Goal: Task Accomplishment & Management: Complete application form

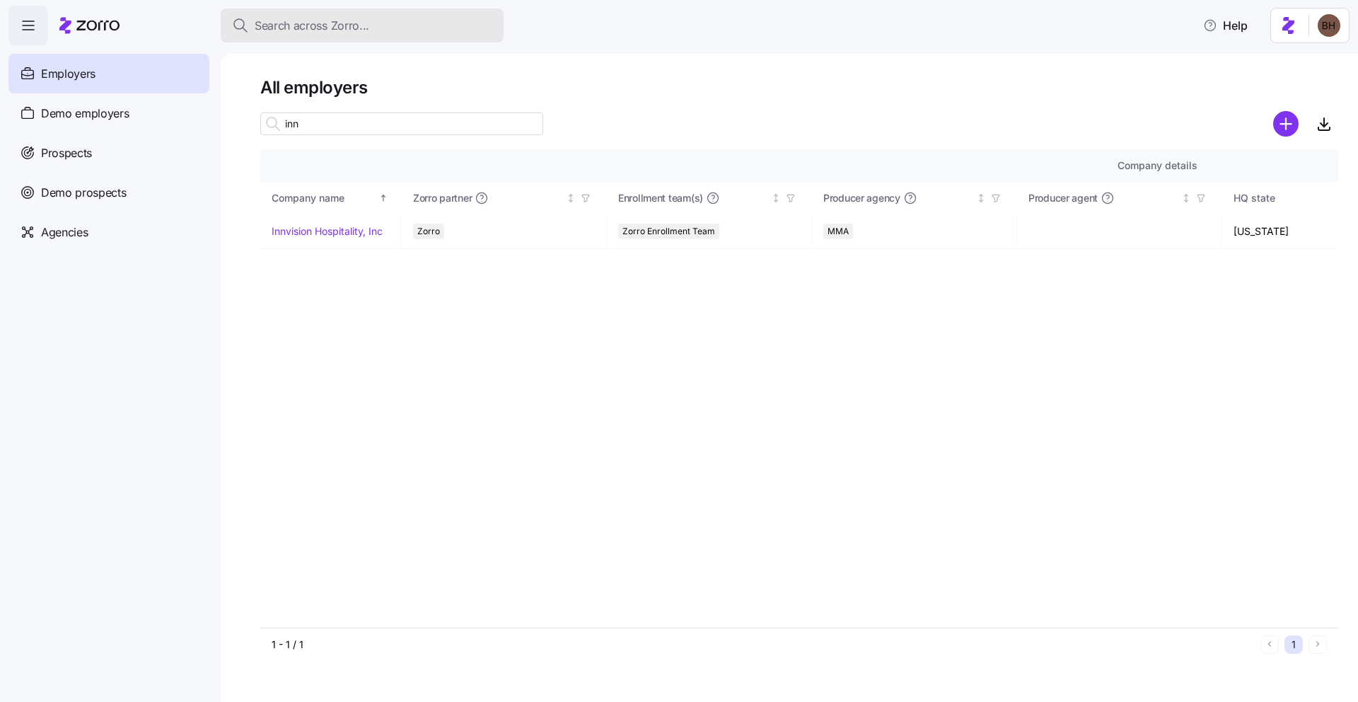
click at [328, 25] on span "Search across Zorro..." at bounding box center [312, 26] width 115 height 18
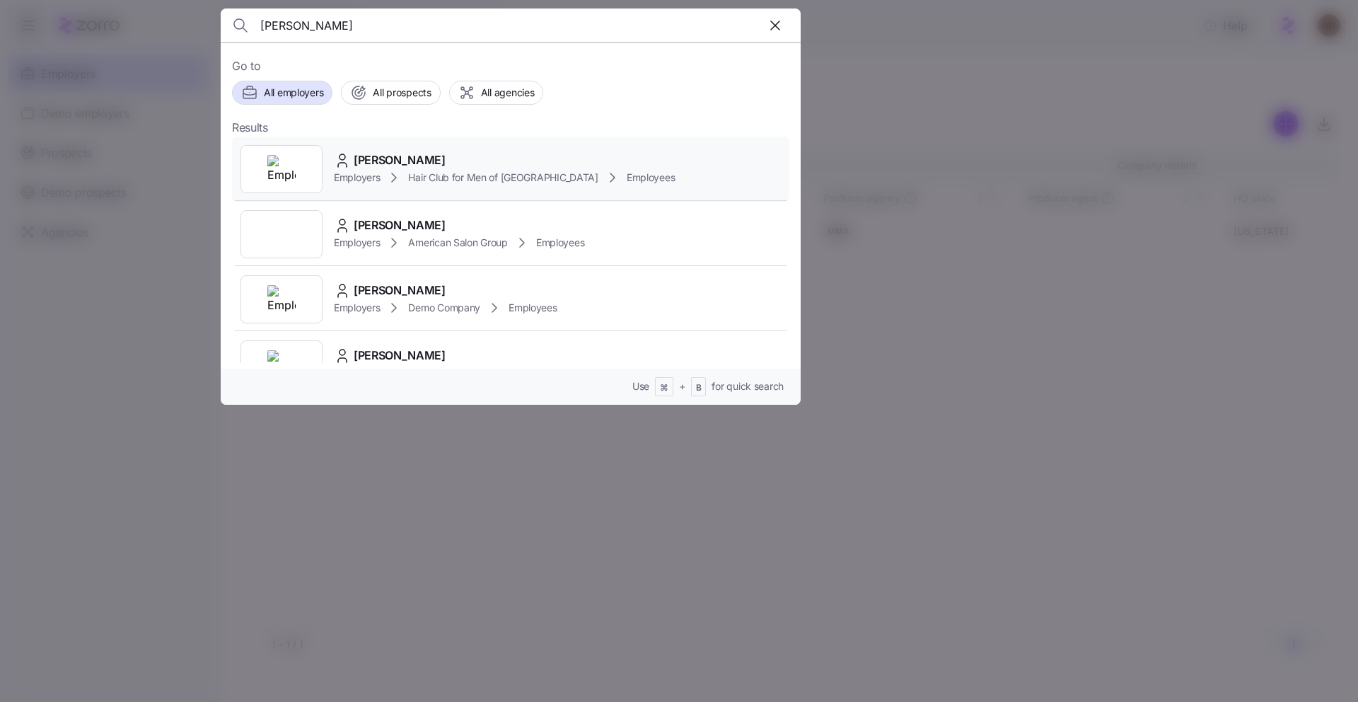
type input "Patty Livingston"
click at [414, 158] on span "[PERSON_NAME]" at bounding box center [400, 160] width 92 height 18
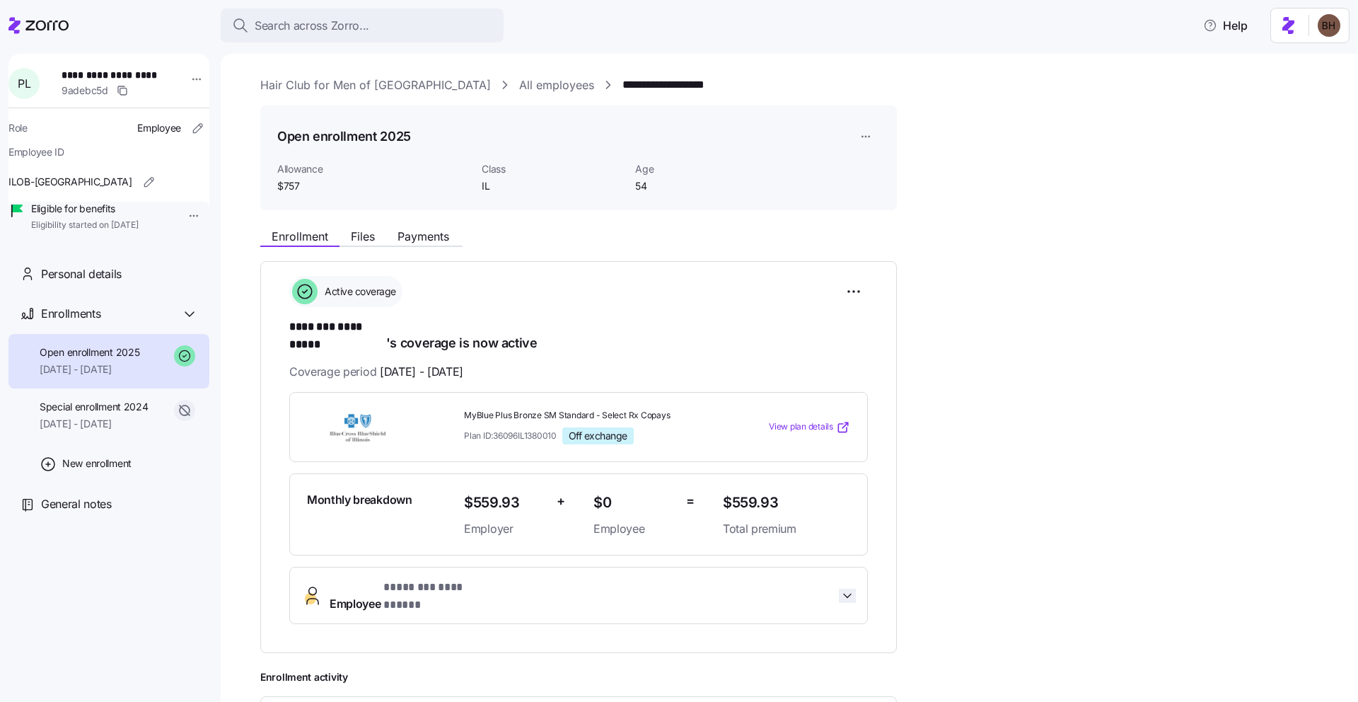
click at [841, 588] on icon "button" at bounding box center [847, 595] width 14 height 14
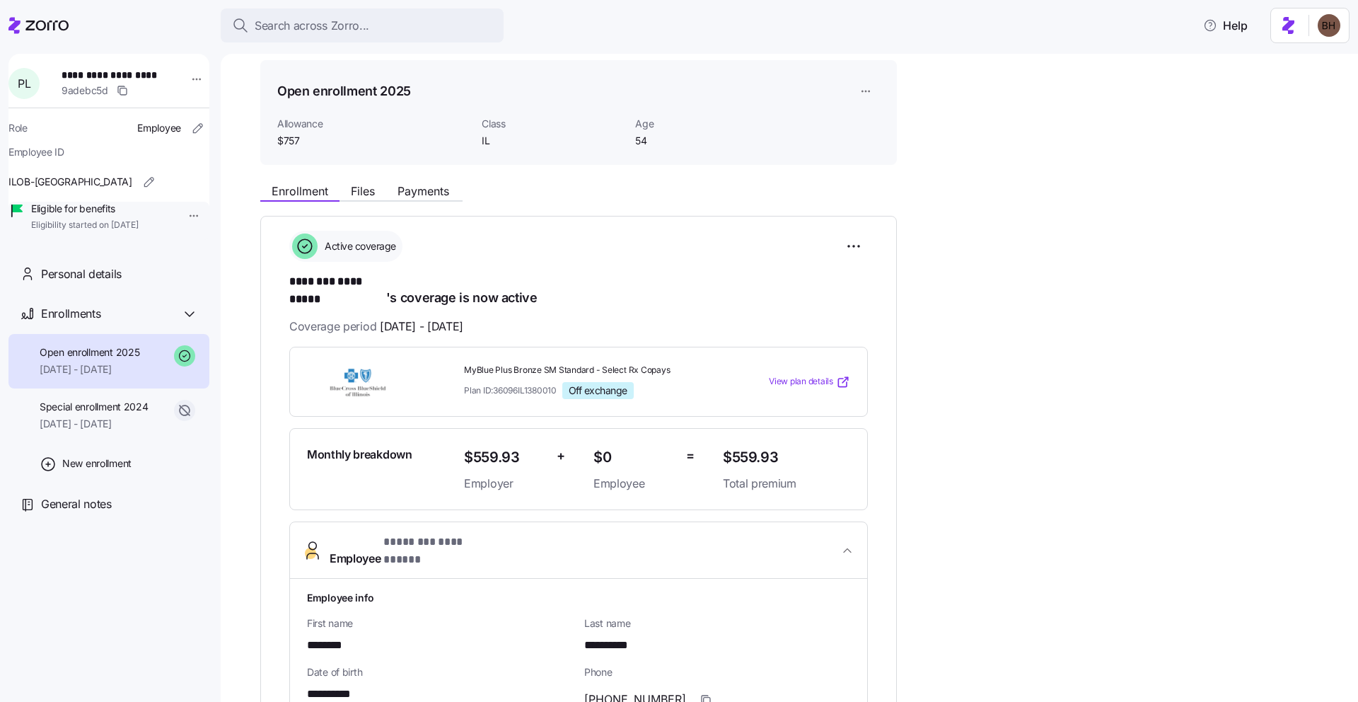
scroll to position [65, 0]
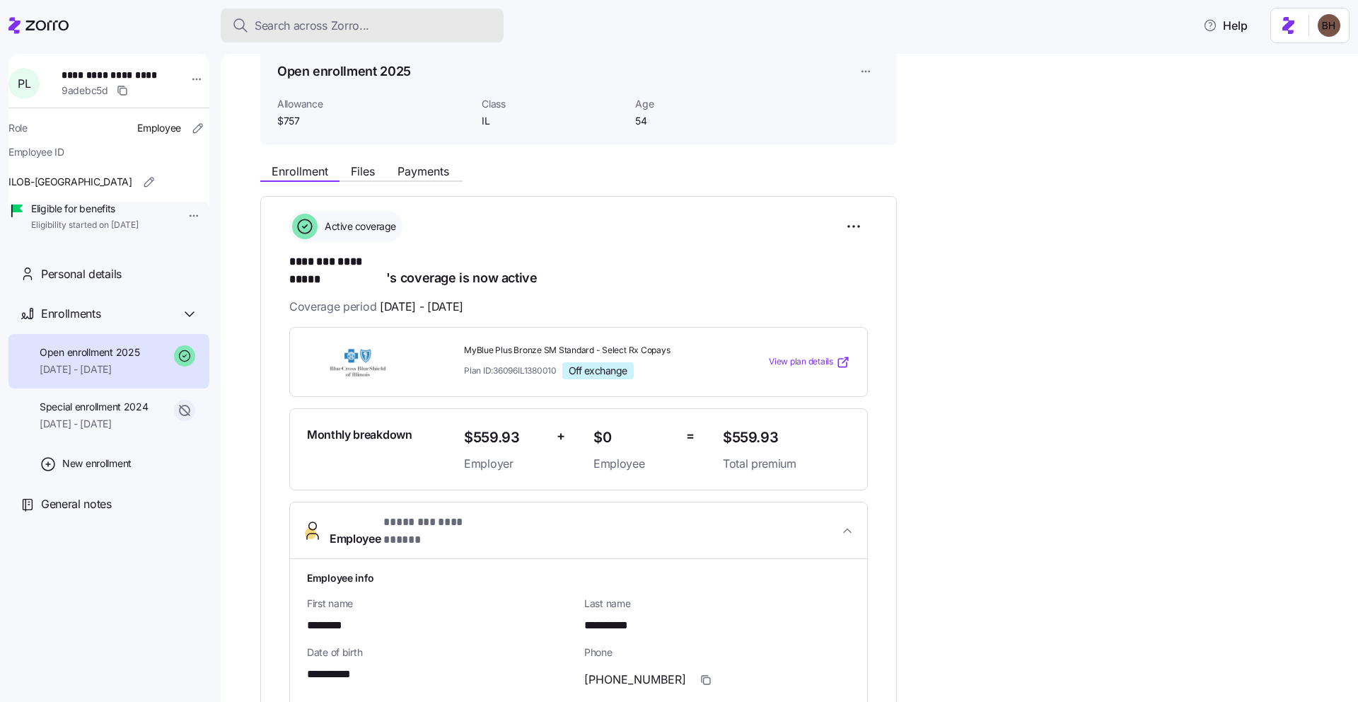
click at [287, 37] on button "Search across Zorro..." at bounding box center [362, 25] width 283 height 34
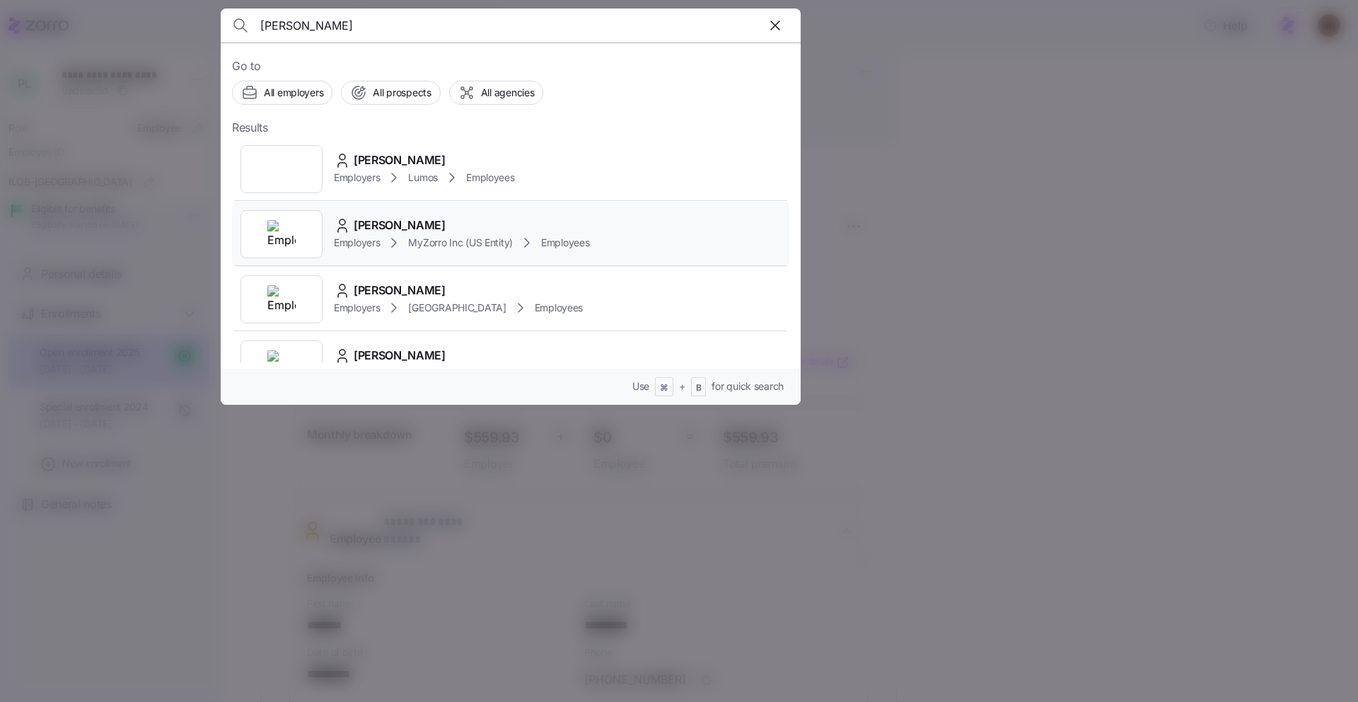
type input "bradley howell"
click at [368, 238] on span "Employers" at bounding box center [357, 243] width 46 height 14
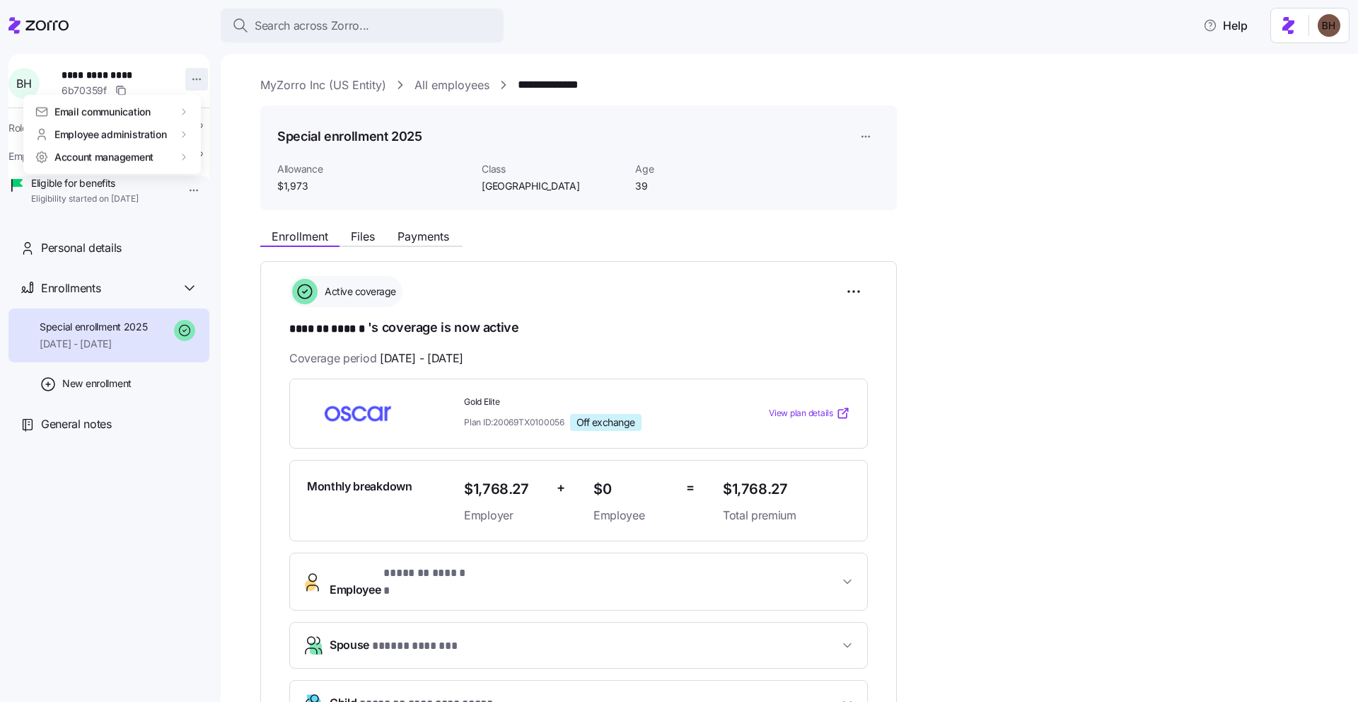
click at [193, 81] on html "**********" at bounding box center [679, 346] width 1358 height 693
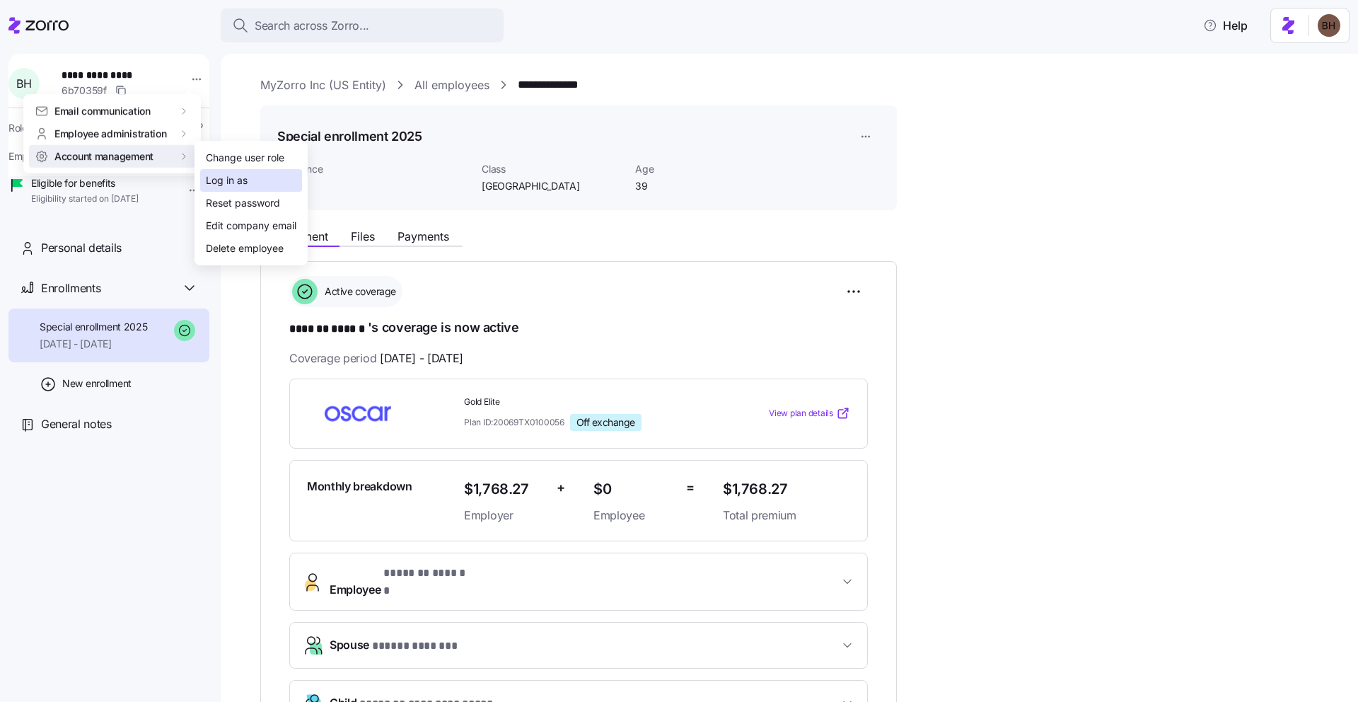
click at [226, 171] on div "Log in as" at bounding box center [251, 180] width 102 height 23
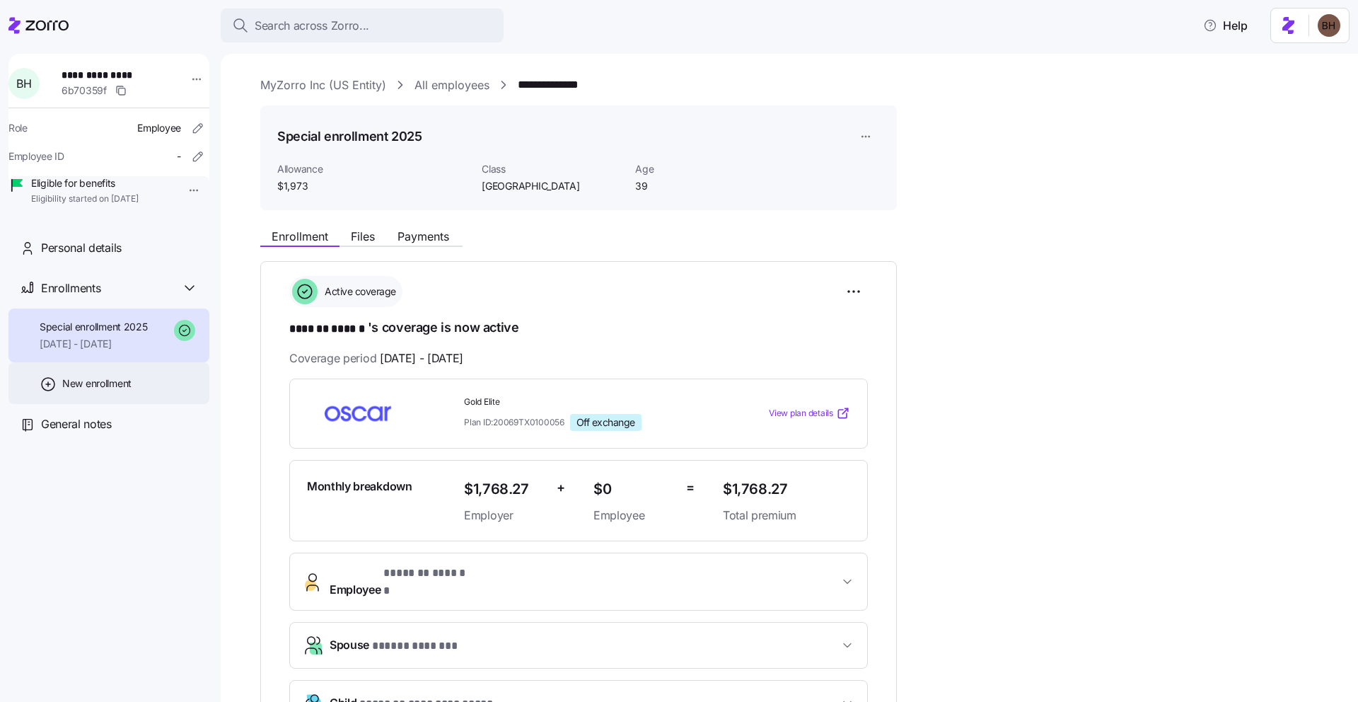
click at [77, 404] on div "New enrollment" at bounding box center [108, 383] width 201 height 42
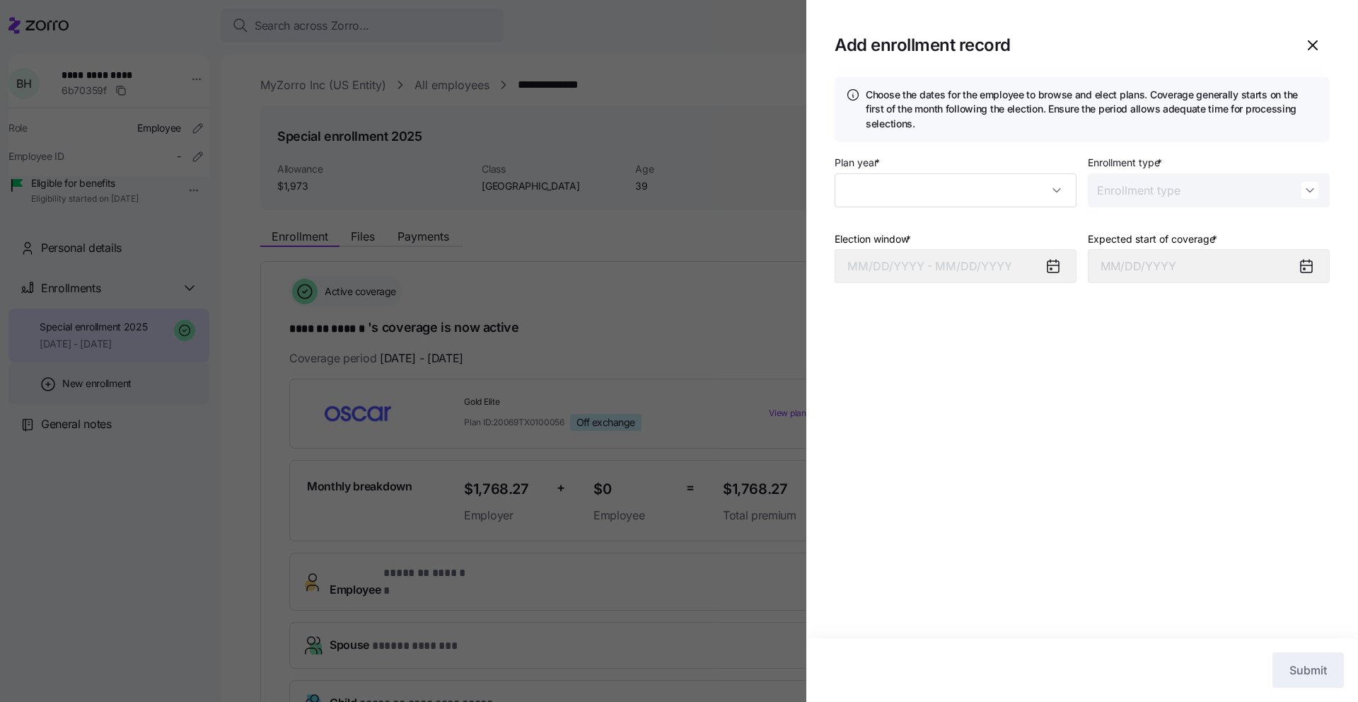
type input "2025"
type input "Special"
type input "October 1, 2025"
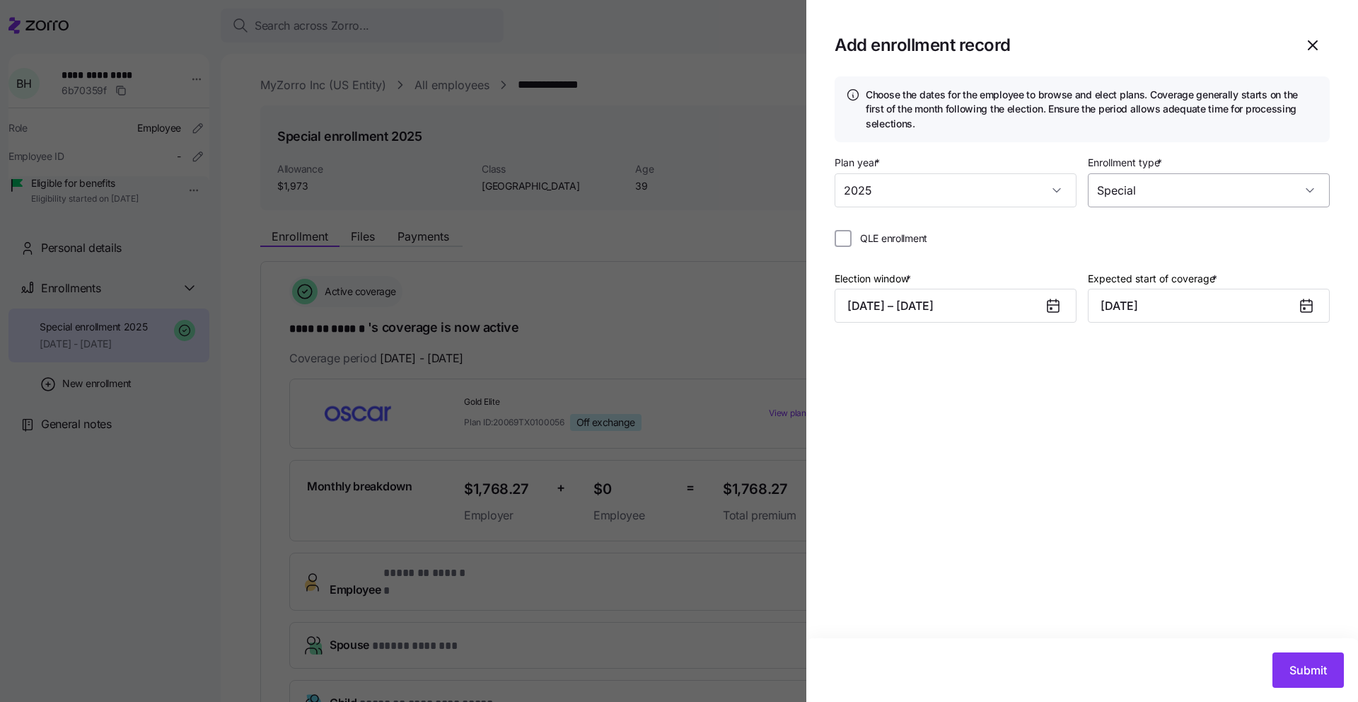
click at [1180, 185] on input "Special" at bounding box center [1209, 190] width 242 height 34
click at [1158, 262] on div "Special" at bounding box center [1208, 263] width 231 height 30
click at [848, 237] on input "QLE enrollment" at bounding box center [843, 238] width 17 height 17
click at [842, 238] on input "QLE enrollment" at bounding box center [843, 238] width 17 height 17
click at [846, 240] on input "QLE enrollment" at bounding box center [843, 238] width 17 height 17
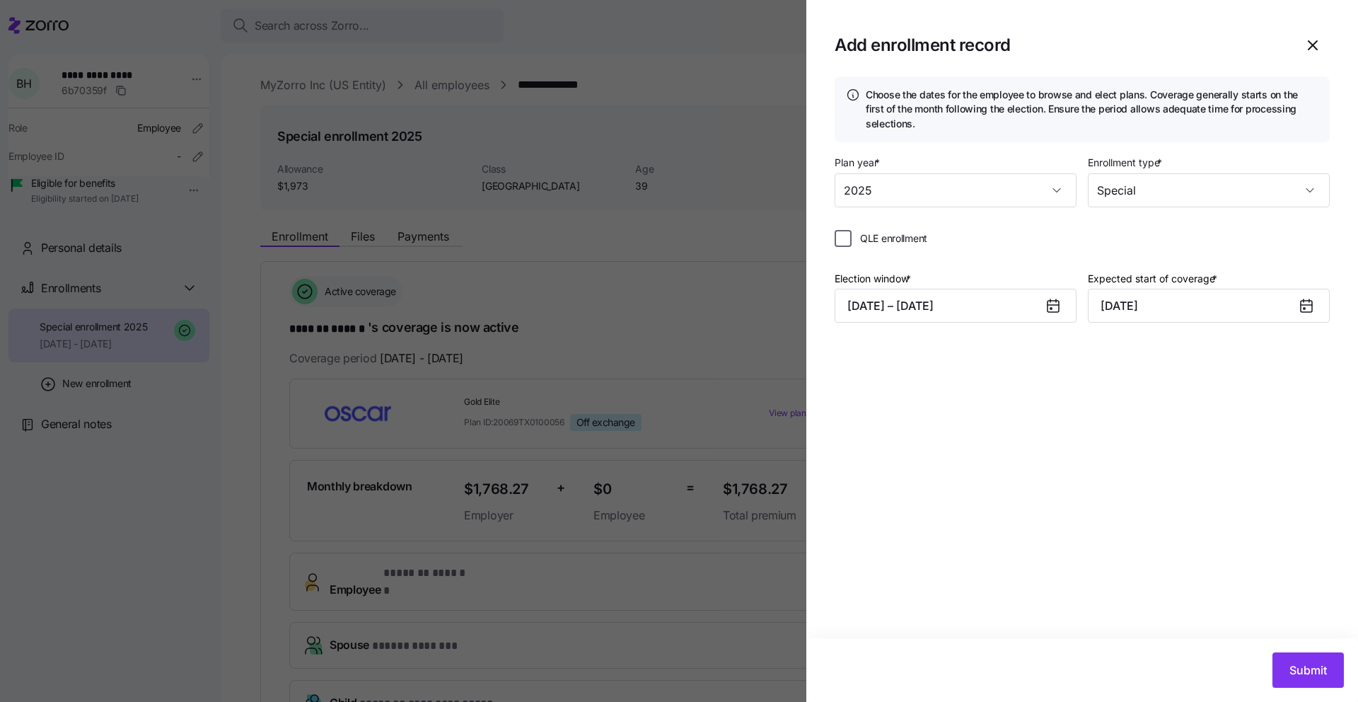
click at [844, 243] on input "QLE enrollment" at bounding box center [843, 238] width 17 height 17
click at [965, 253] on div "QLE enrollment" at bounding box center [1082, 244] width 495 height 28
click at [985, 315] on button "09/16/2025 – 09/20/2025" at bounding box center [956, 306] width 242 height 34
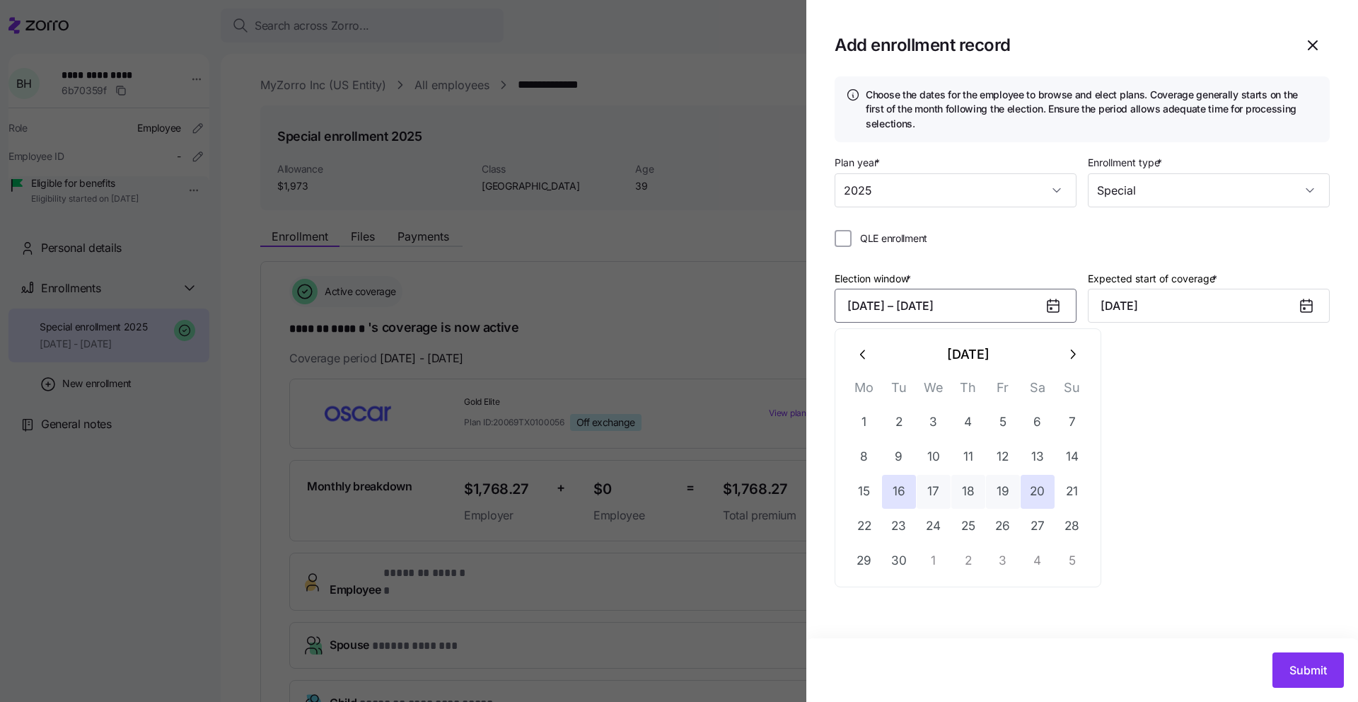
click at [982, 236] on div "QLE enrollment" at bounding box center [1082, 238] width 495 height 17
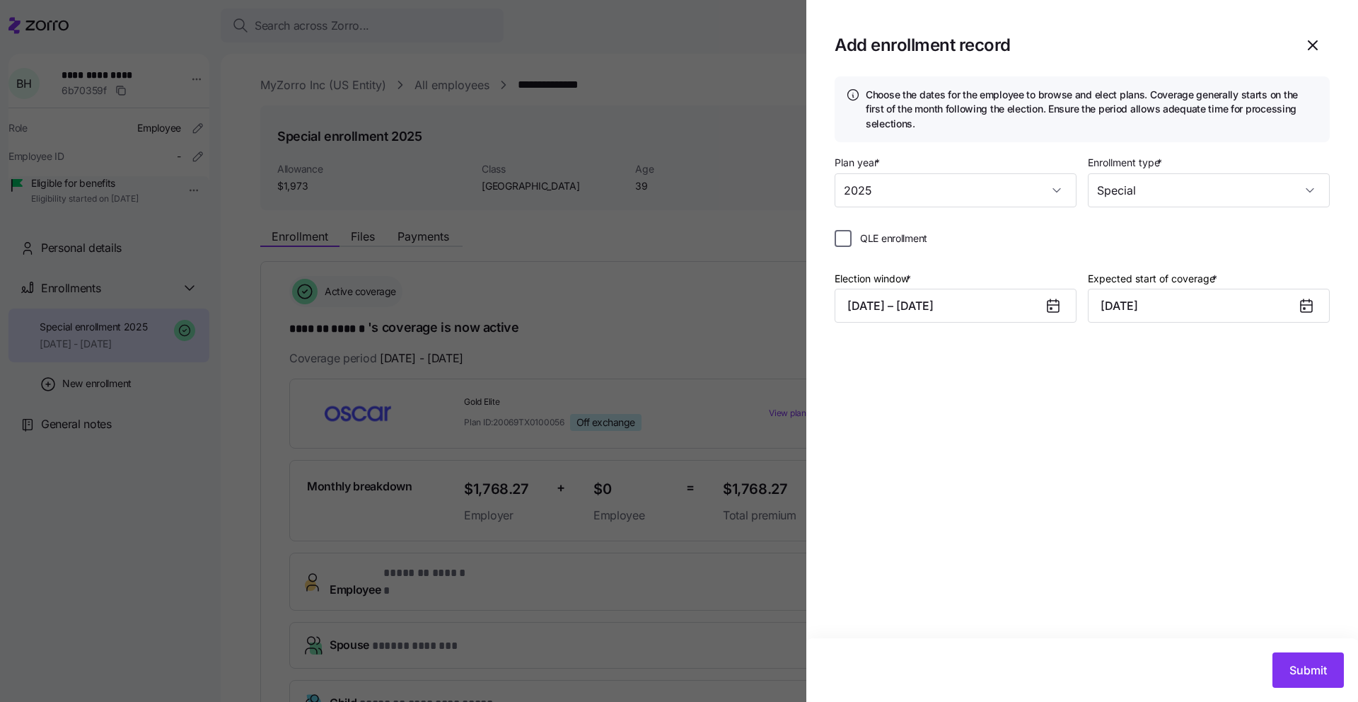
click at [847, 236] on input "QLE enrollment" at bounding box center [843, 238] width 17 height 17
click at [844, 239] on input "QLE enrollment" at bounding box center [843, 238] width 17 height 17
click at [842, 240] on input "QLE enrollment" at bounding box center [843, 238] width 17 height 17
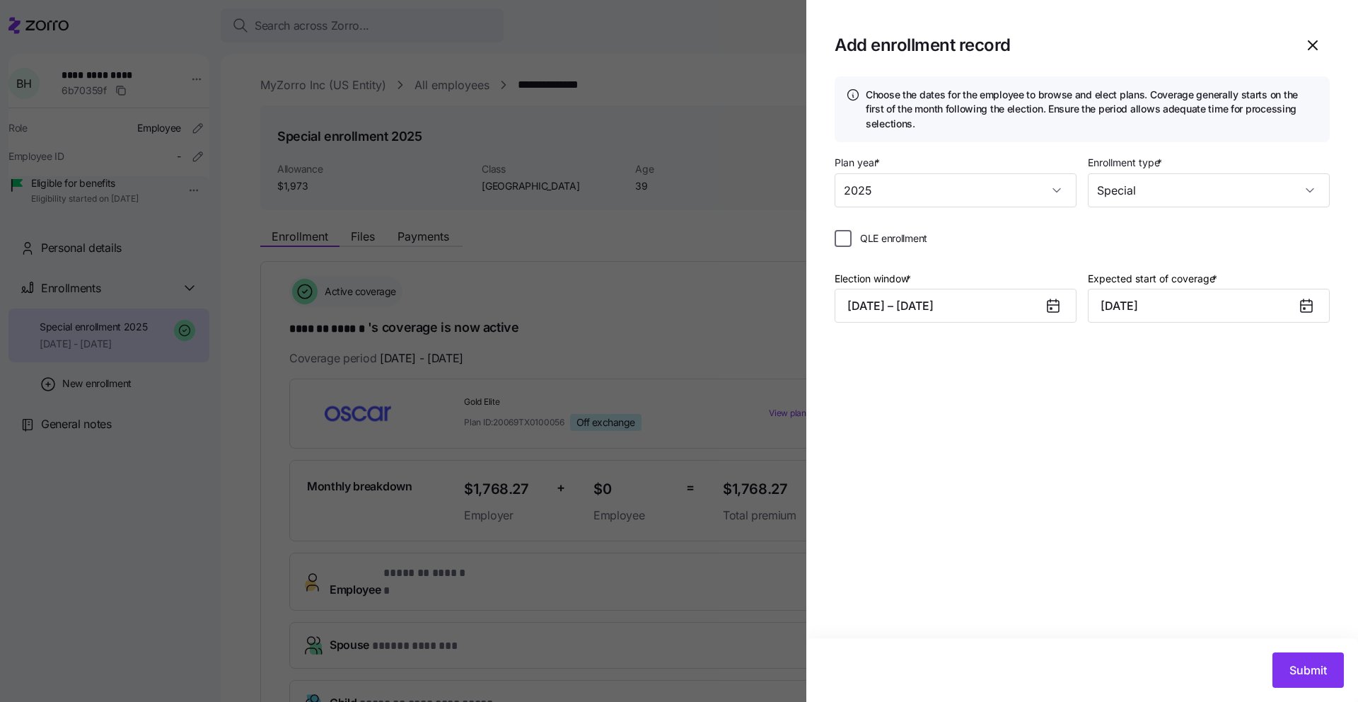
checkbox input "false"
click at [1313, 50] on icon "button" at bounding box center [1312, 45] width 17 height 17
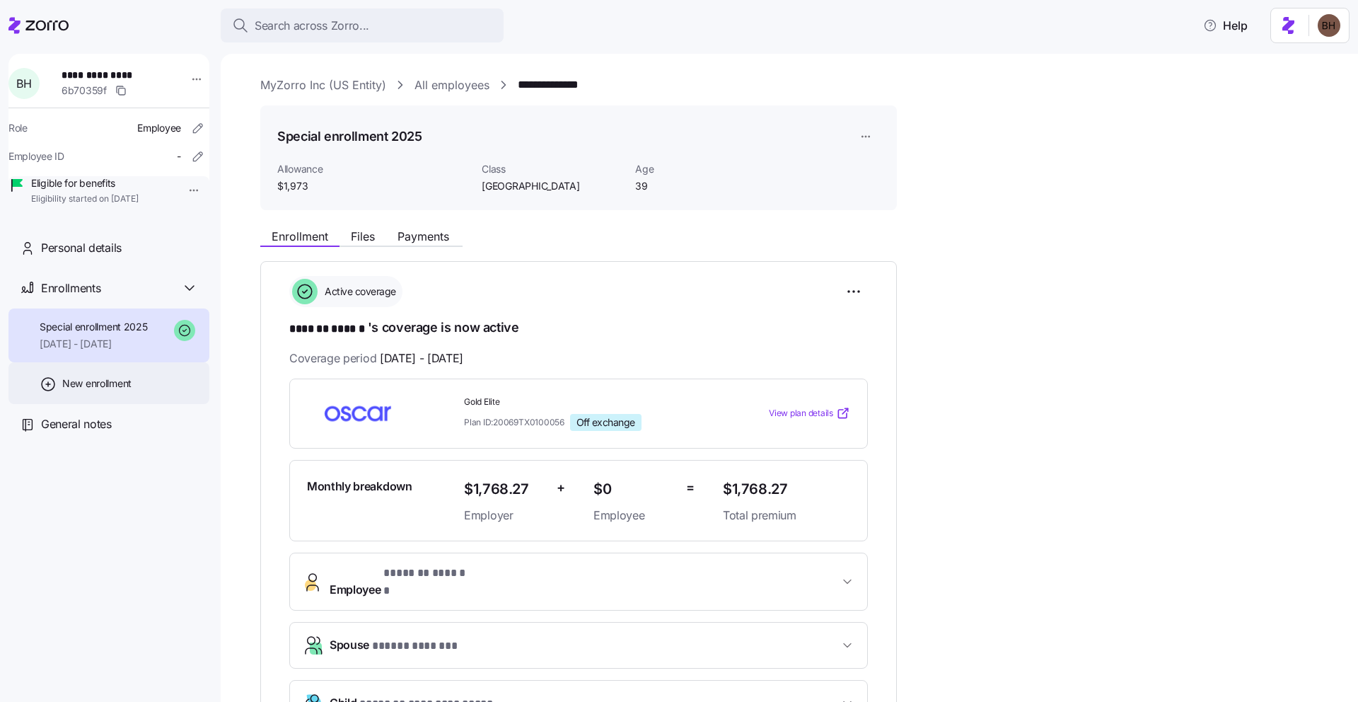
click at [64, 390] on span "New enrollment" at bounding box center [96, 383] width 69 height 14
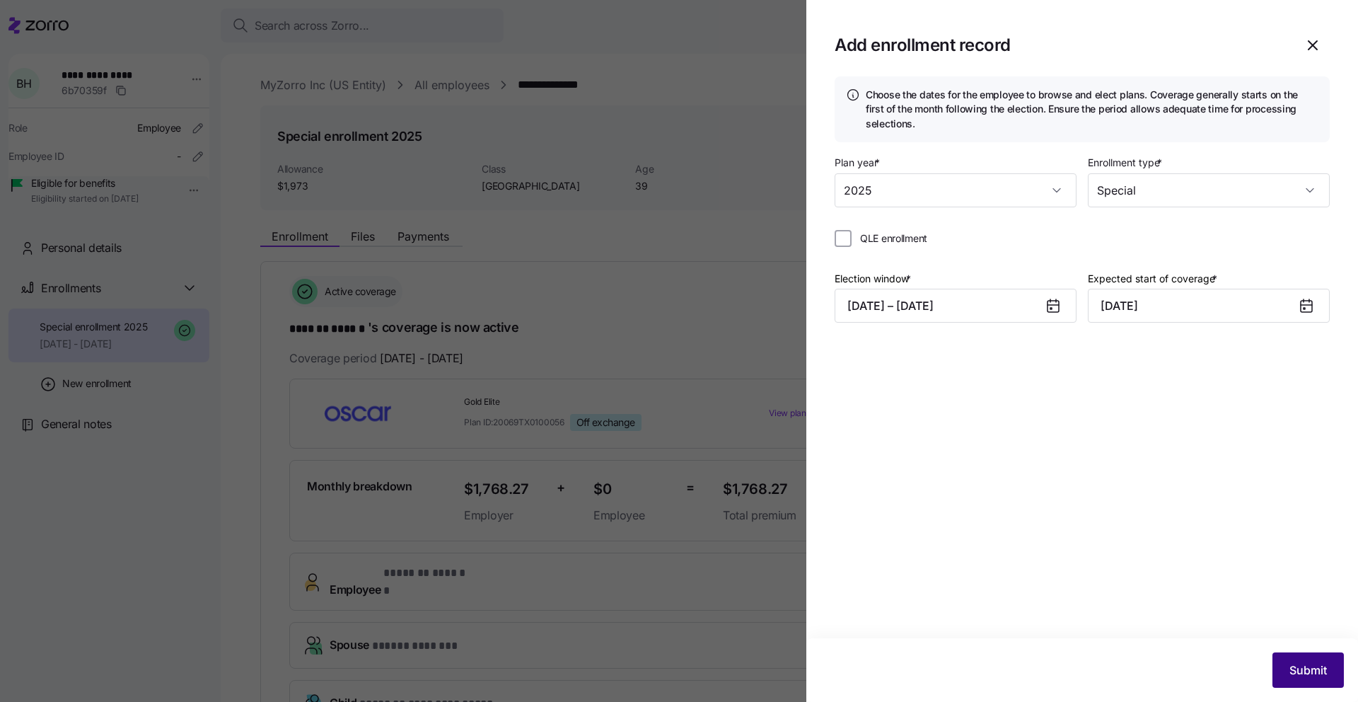
click at [1299, 675] on span "Submit" at bounding box center [1307, 669] width 37 height 17
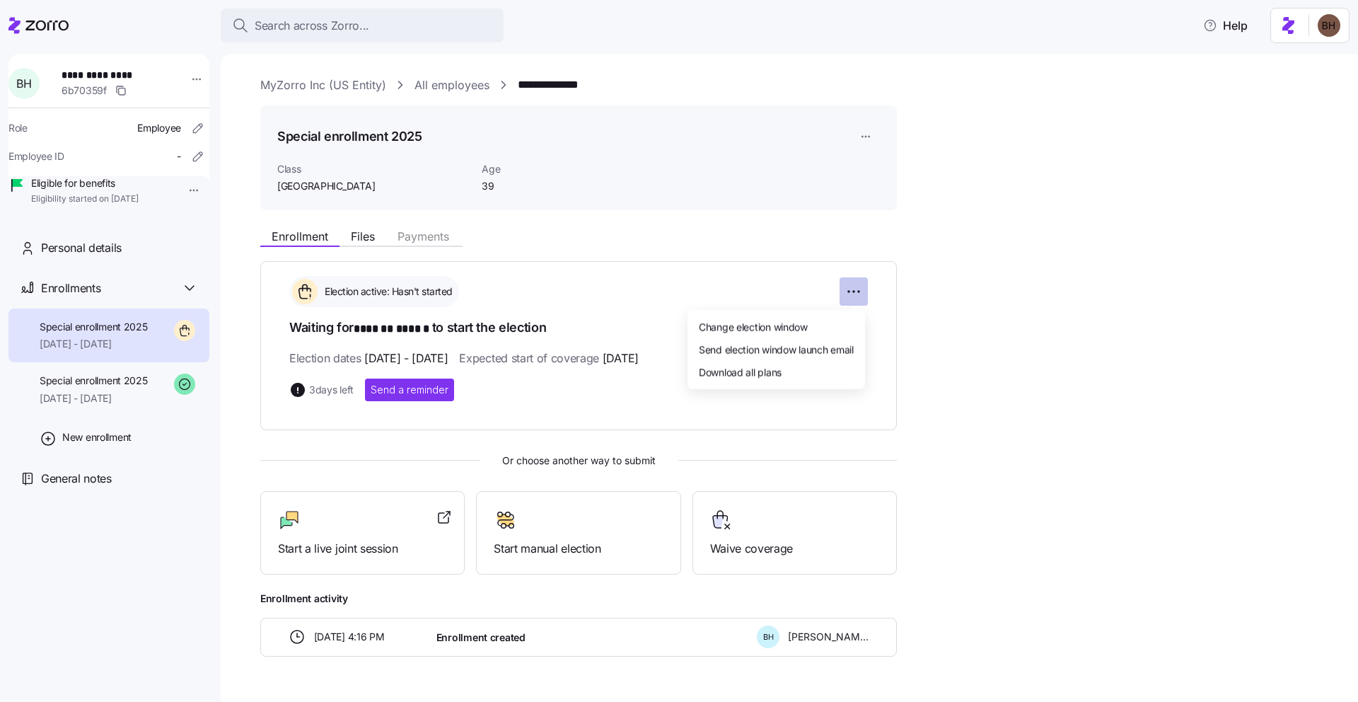
click at [852, 291] on html "**********" at bounding box center [679, 346] width 1358 height 693
click at [862, 138] on html "**********" at bounding box center [679, 346] width 1358 height 693
click at [853, 292] on html "**********" at bounding box center [679, 346] width 1358 height 693
click at [638, 308] on html "**********" at bounding box center [679, 346] width 1358 height 693
click at [849, 290] on html "**********" at bounding box center [679, 346] width 1358 height 693
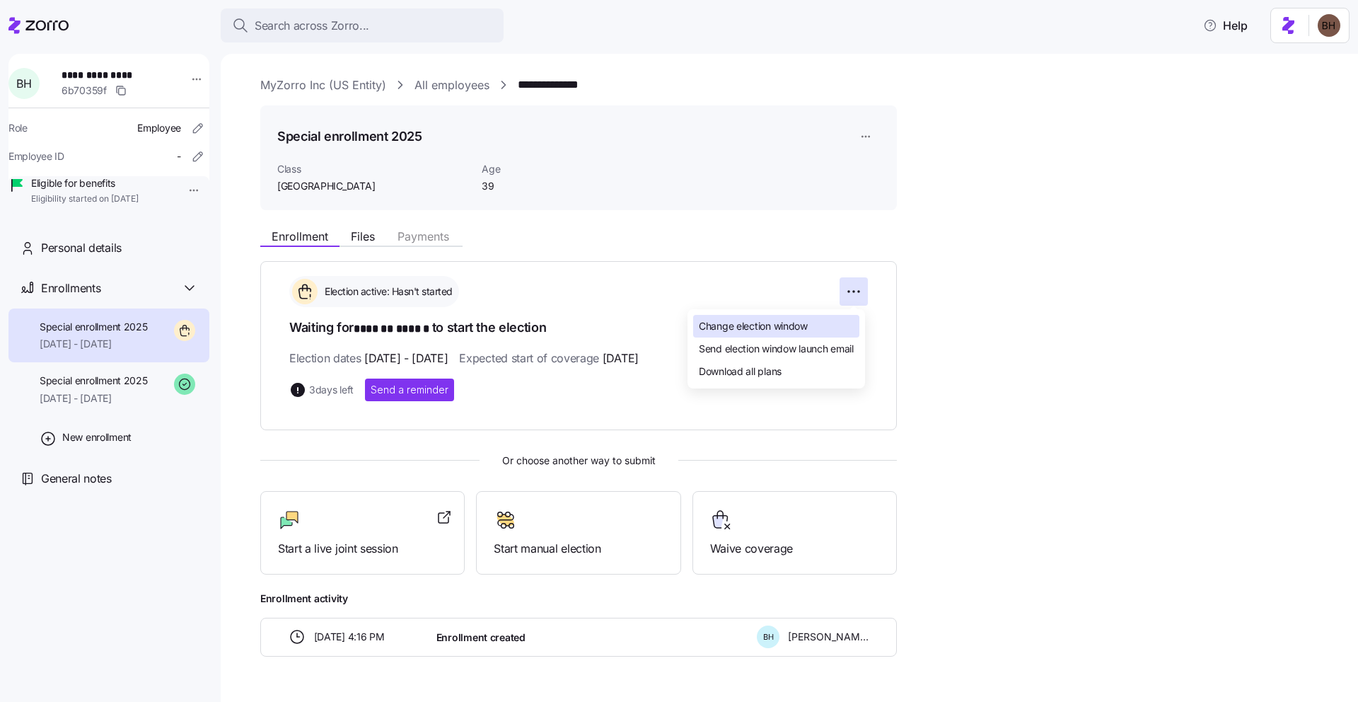
click at [791, 325] on span "Change election window" at bounding box center [753, 326] width 109 height 14
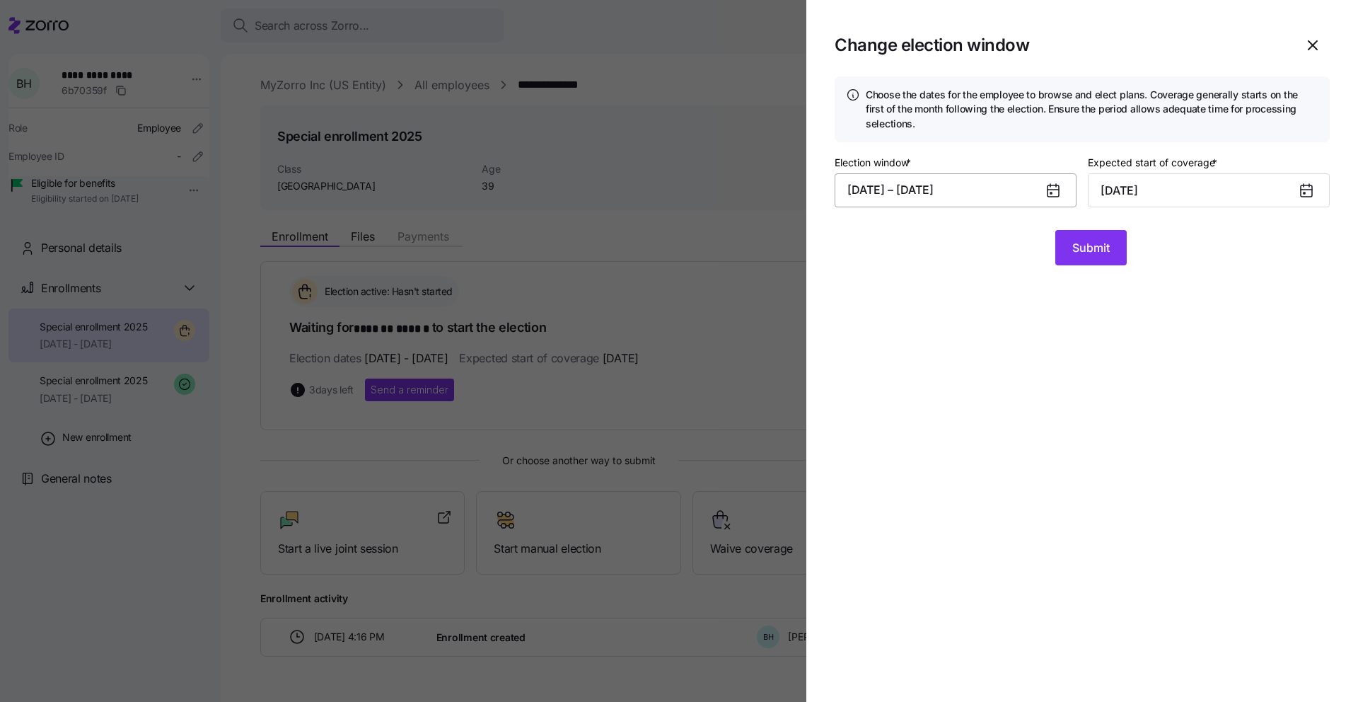
click at [949, 190] on button "09/16/2025 – 09/20/2025" at bounding box center [956, 190] width 242 height 34
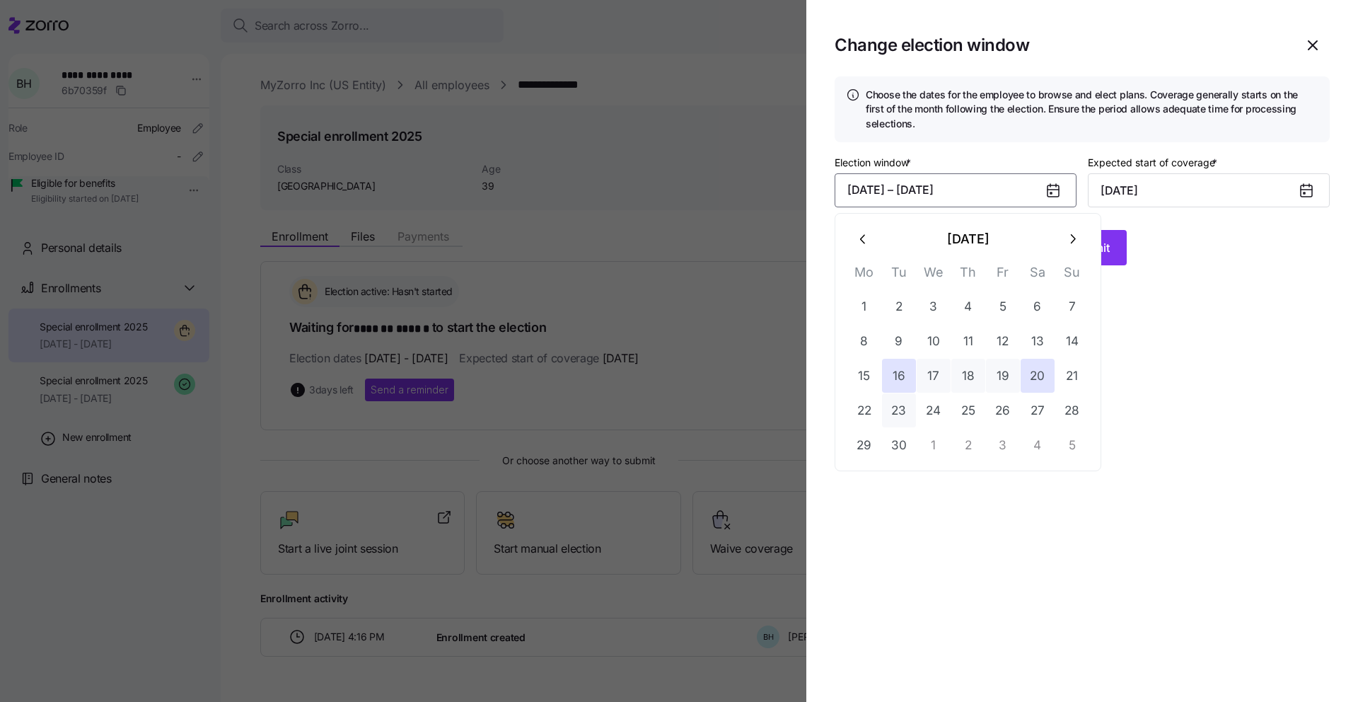
click at [895, 412] on button "23" at bounding box center [899, 410] width 34 height 34
click at [902, 374] on button "16" at bounding box center [899, 376] width 34 height 34
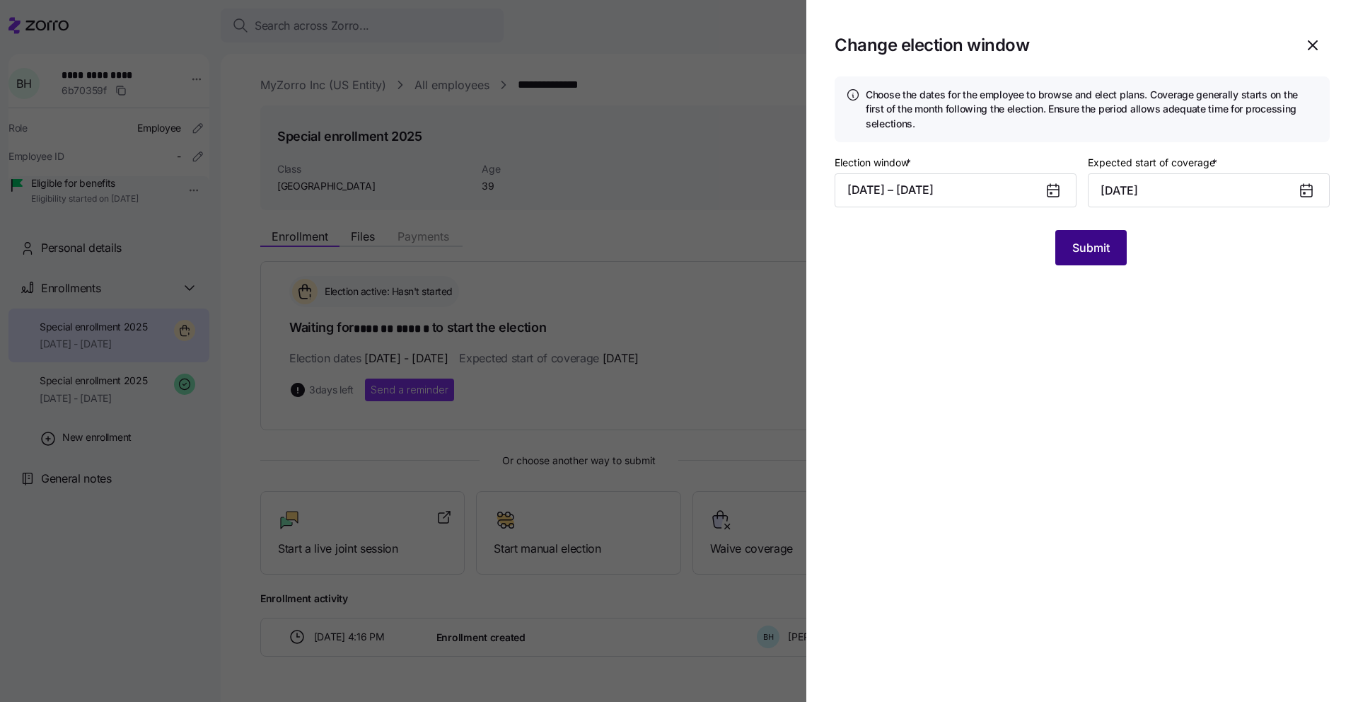
click at [1117, 250] on button "Submit" at bounding box center [1090, 247] width 71 height 35
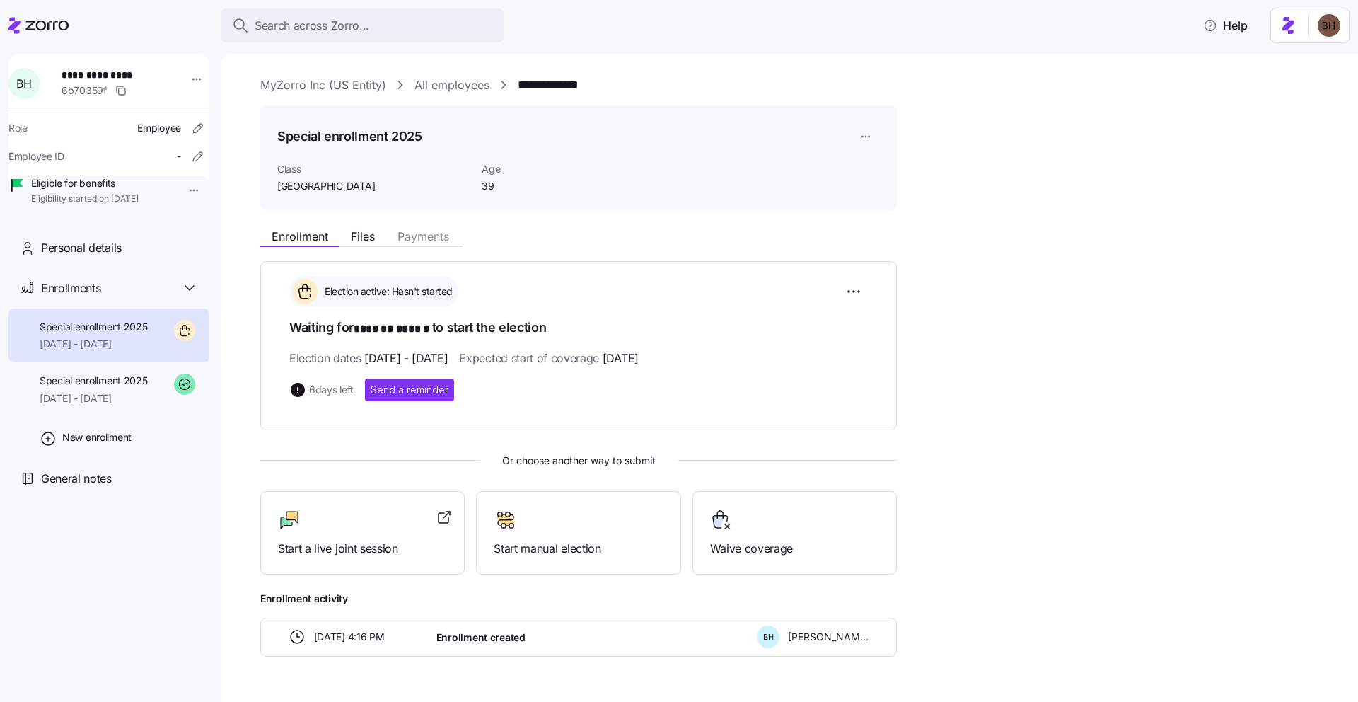
click at [871, 132] on html "**********" at bounding box center [679, 346] width 1358 height 693
click at [1038, 380] on html "**********" at bounding box center [679, 346] width 1358 height 693
click at [87, 405] on span "07/01/2025 - 12/31/2025" at bounding box center [94, 398] width 108 height 14
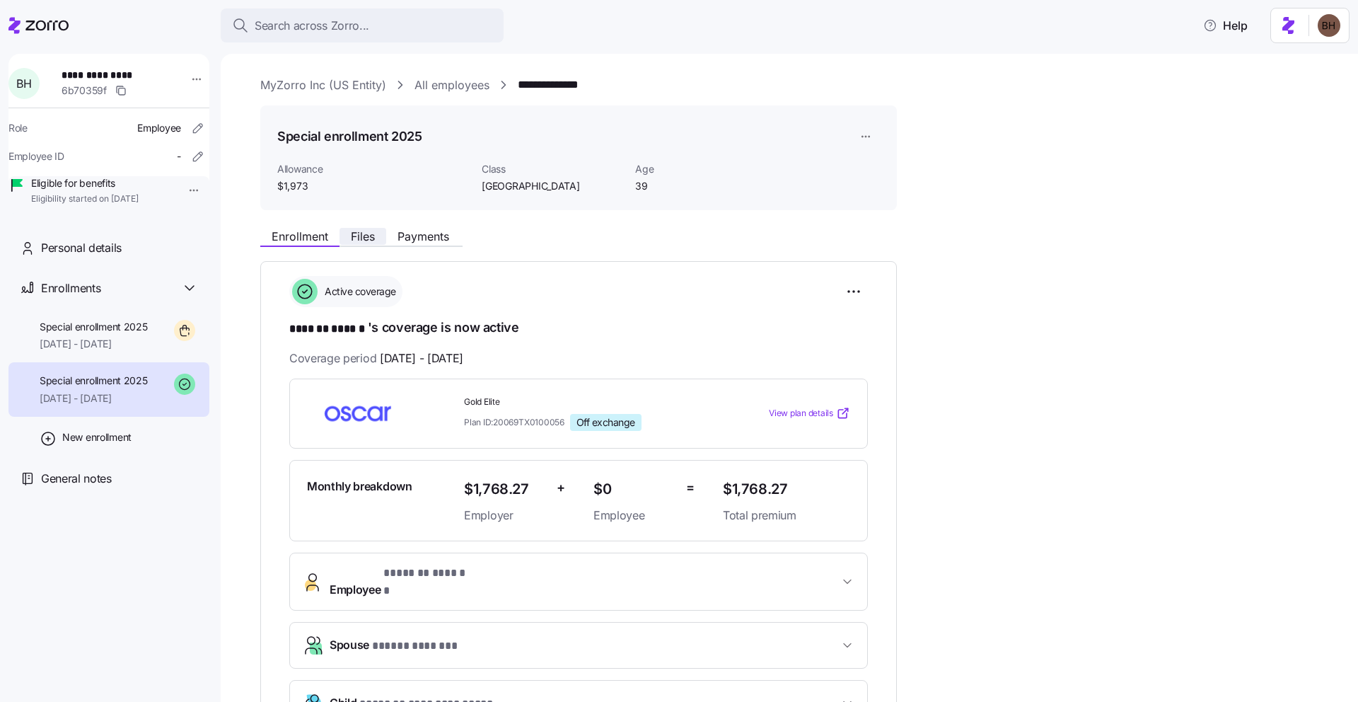
click at [364, 233] on span "Files" at bounding box center [363, 236] width 24 height 11
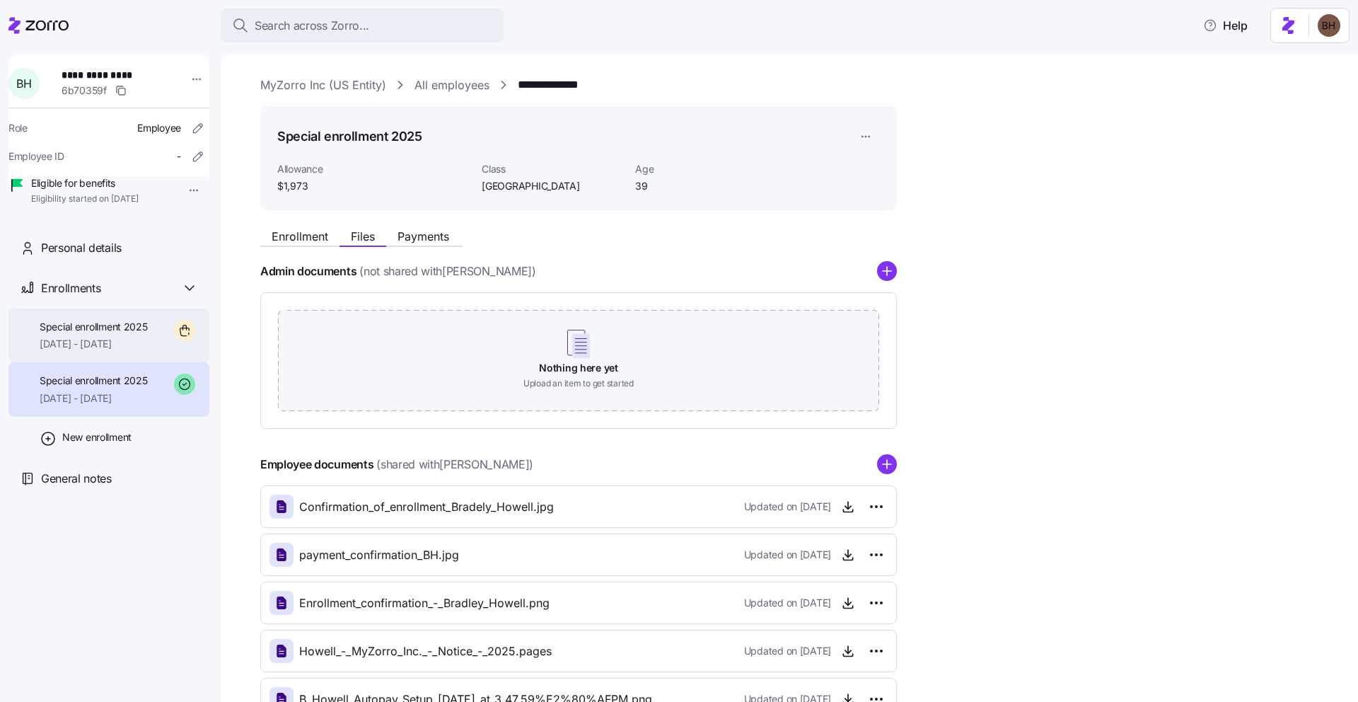
click at [92, 334] on span "Special enrollment 2025" at bounding box center [94, 327] width 108 height 14
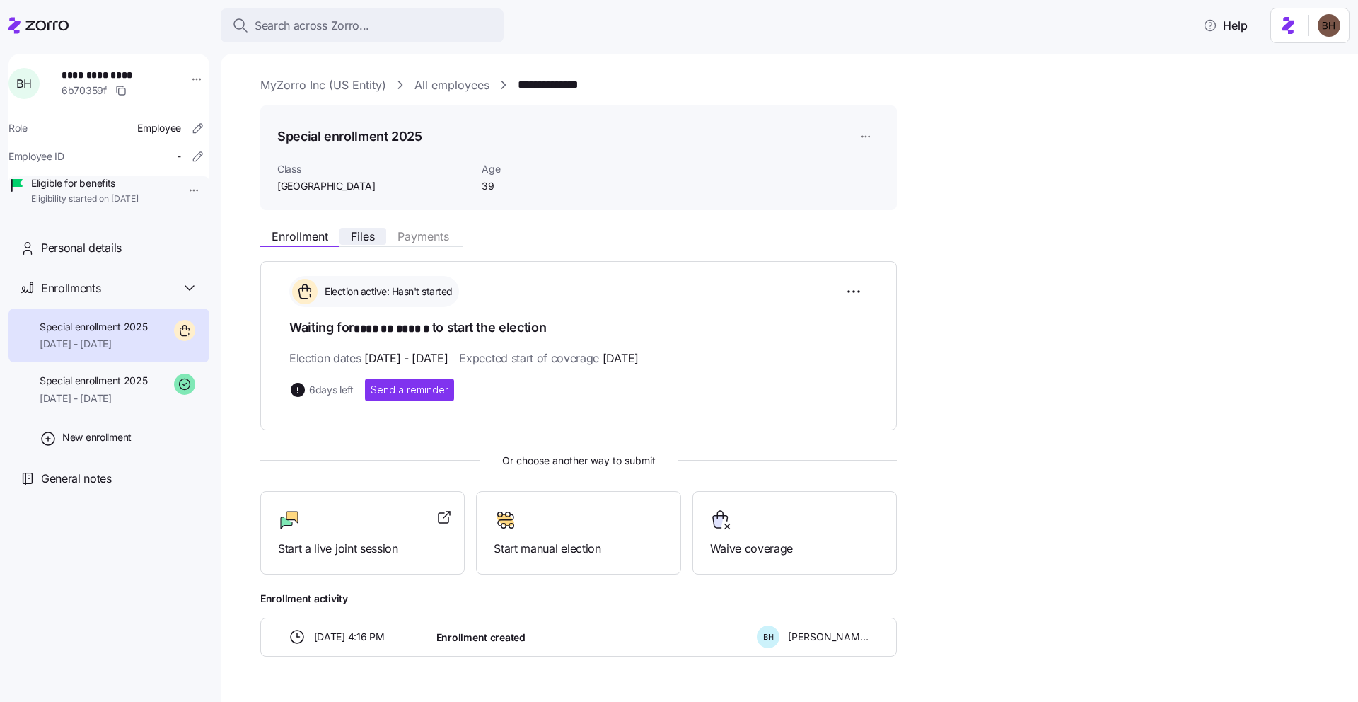
click at [364, 241] on span "Files" at bounding box center [363, 236] width 24 height 11
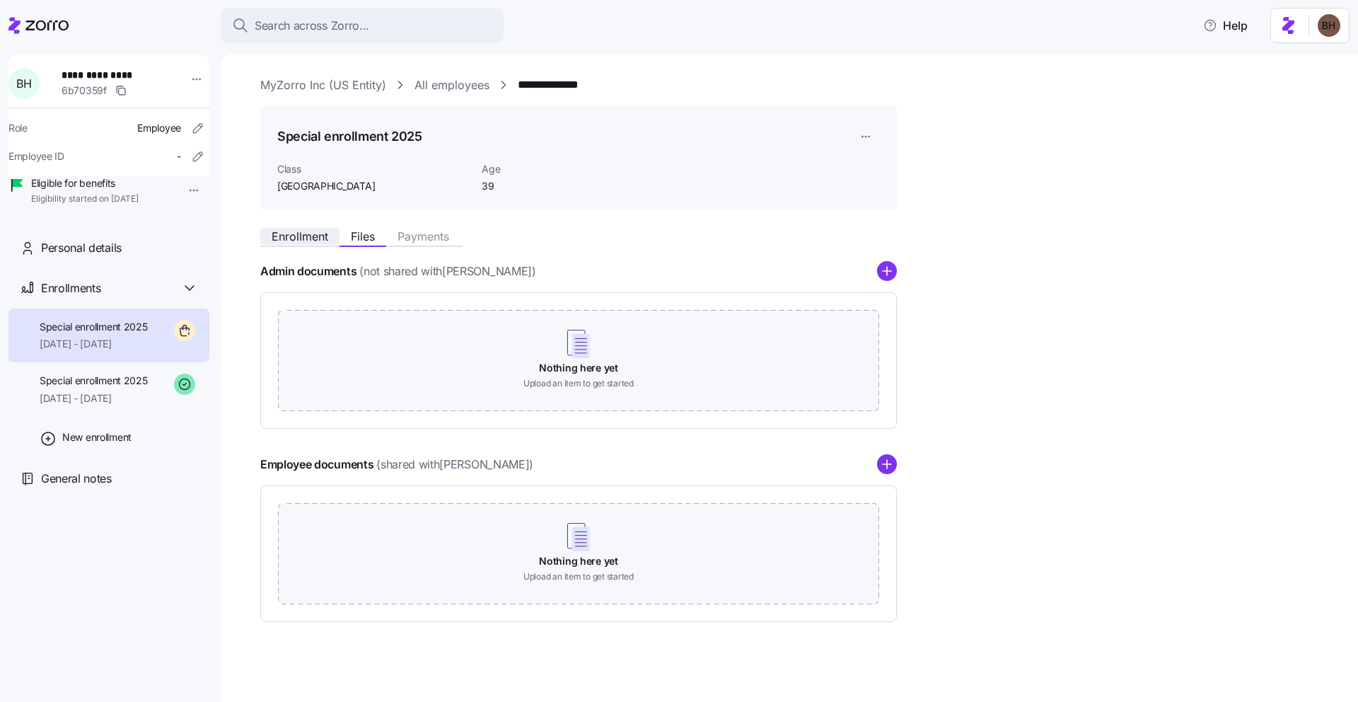
click at [310, 238] on span "Enrollment" at bounding box center [300, 236] width 57 height 11
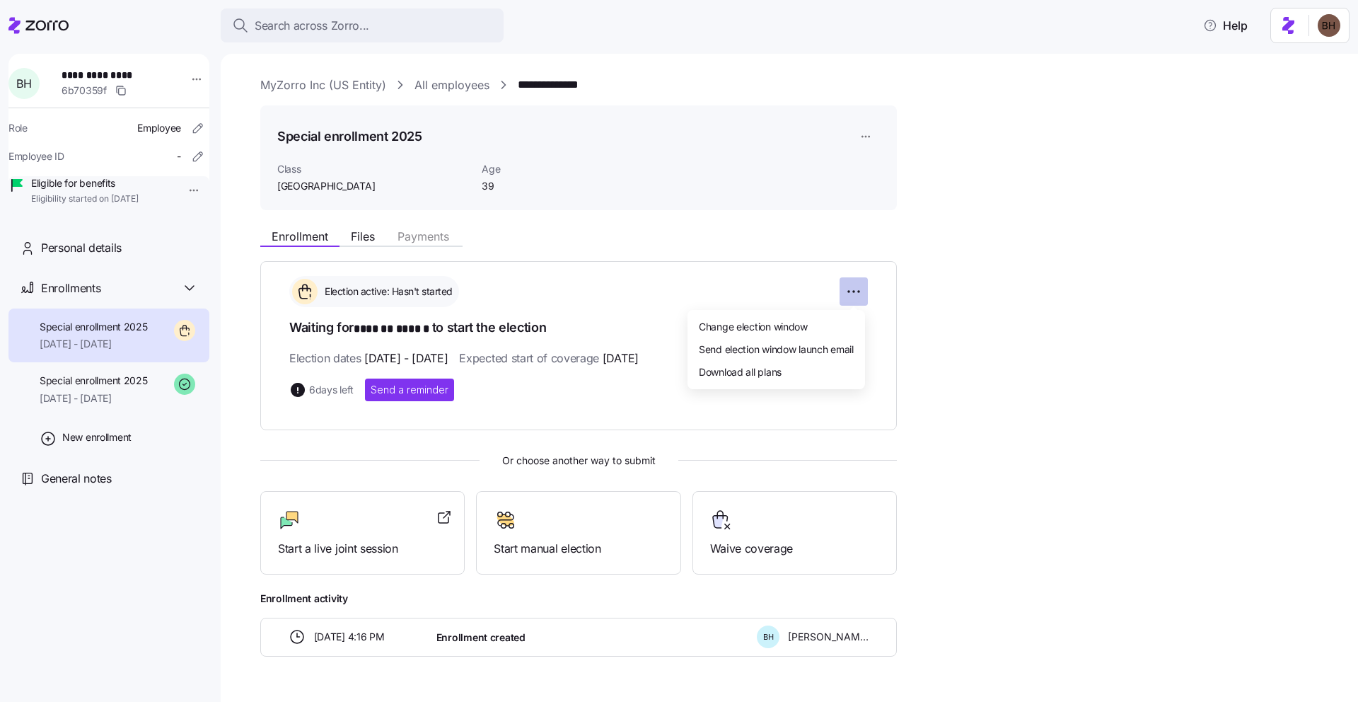
click at [854, 293] on html "**********" at bounding box center [679, 346] width 1358 height 693
click at [1008, 347] on html "**********" at bounding box center [679, 346] width 1358 height 693
click at [868, 135] on html "**********" at bounding box center [679, 346] width 1358 height 693
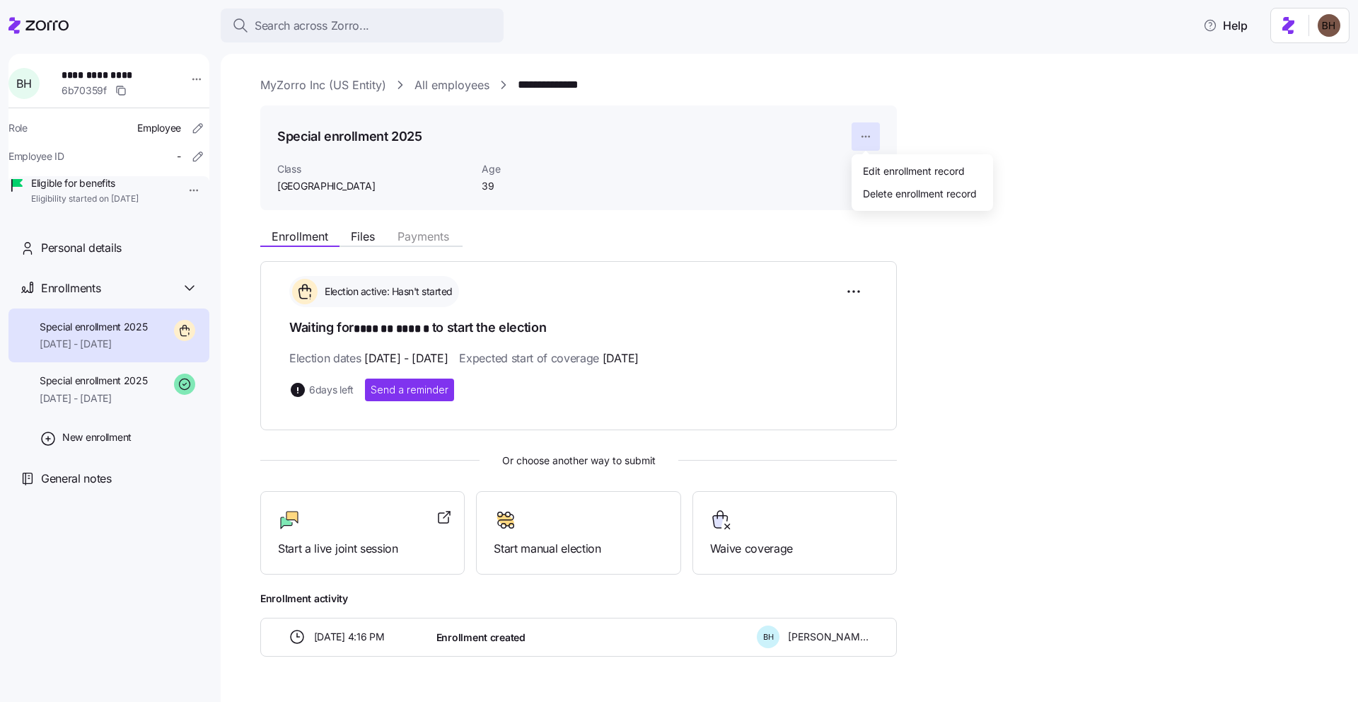
click at [984, 296] on html "**********" at bounding box center [679, 346] width 1358 height 693
click at [866, 138] on html "**********" at bounding box center [679, 346] width 1358 height 693
click at [871, 194] on div "Delete enrollment record" at bounding box center [920, 194] width 114 height 16
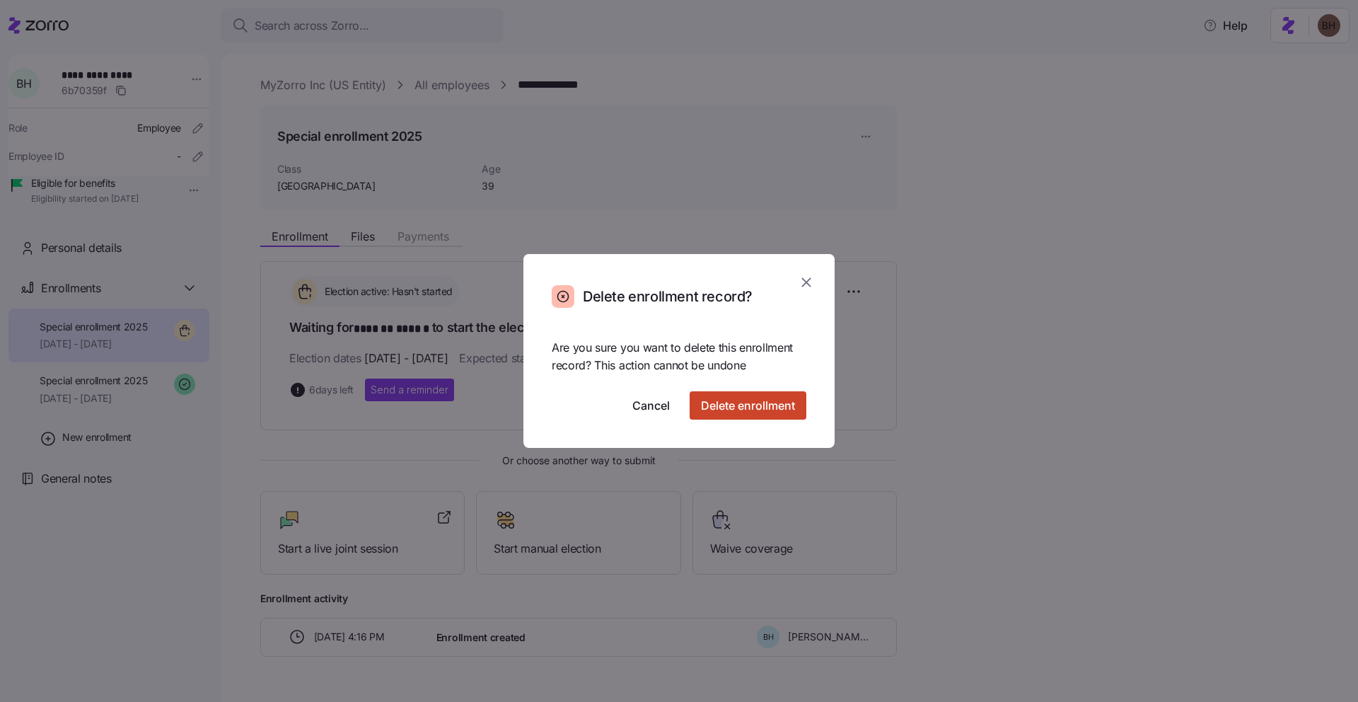
click at [747, 412] on span "Delete enrollment" at bounding box center [748, 405] width 94 height 17
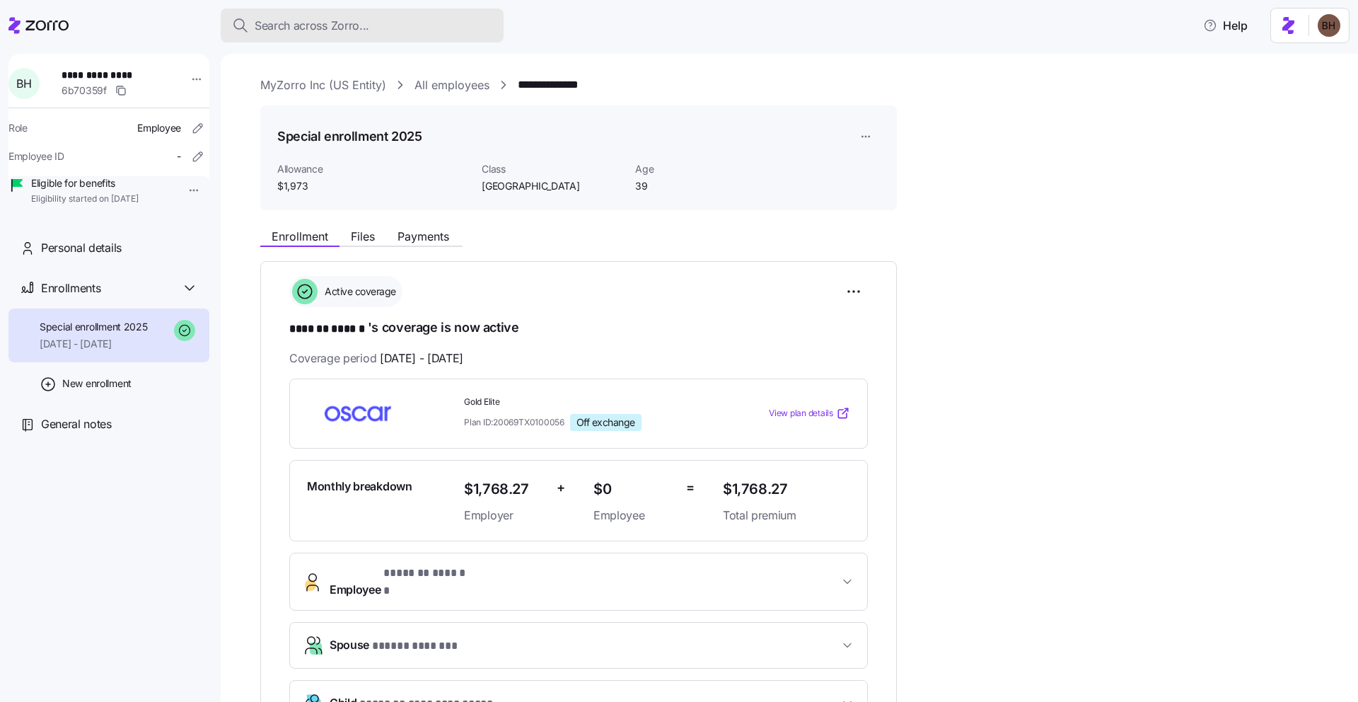
click at [356, 18] on span "Search across Zorro..." at bounding box center [312, 26] width 115 height 18
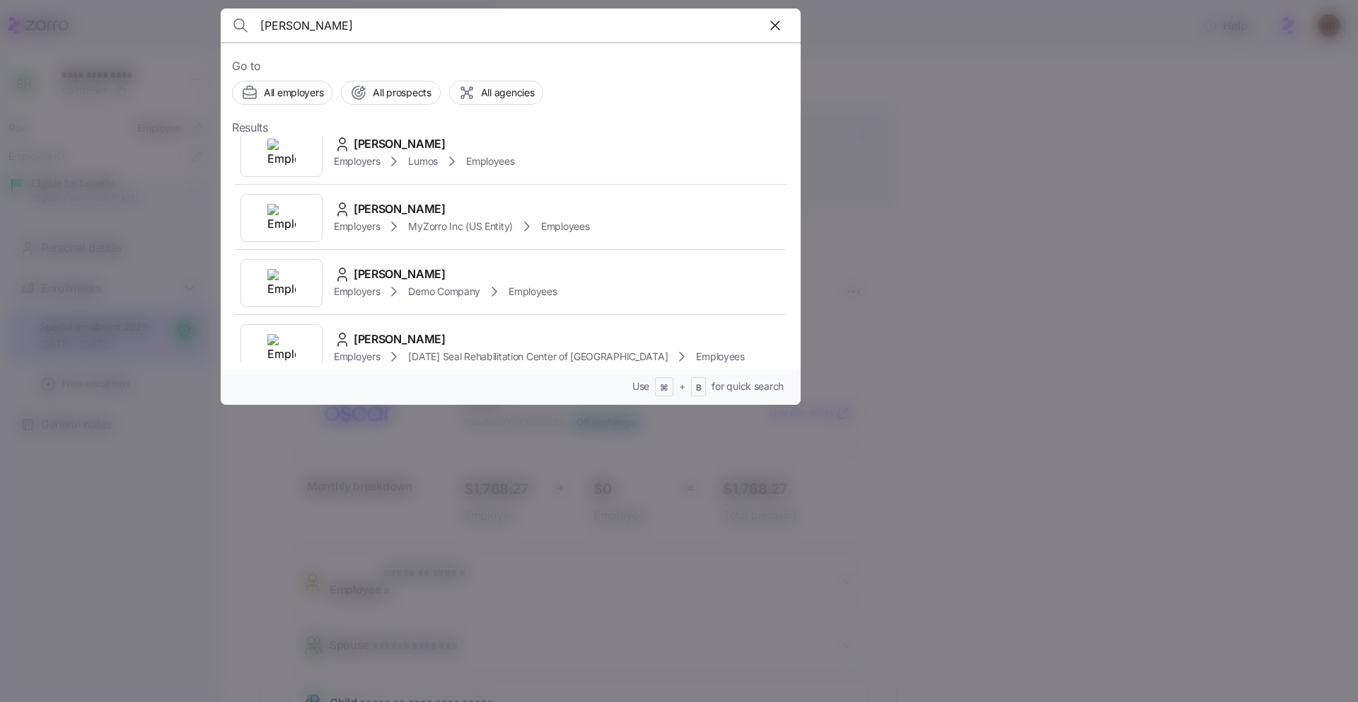
scroll to position [213, 0]
type input "maureen"
click at [443, 233] on div "Employers MyZorro Inc (US Entity) Employees" at bounding box center [462, 224] width 256 height 17
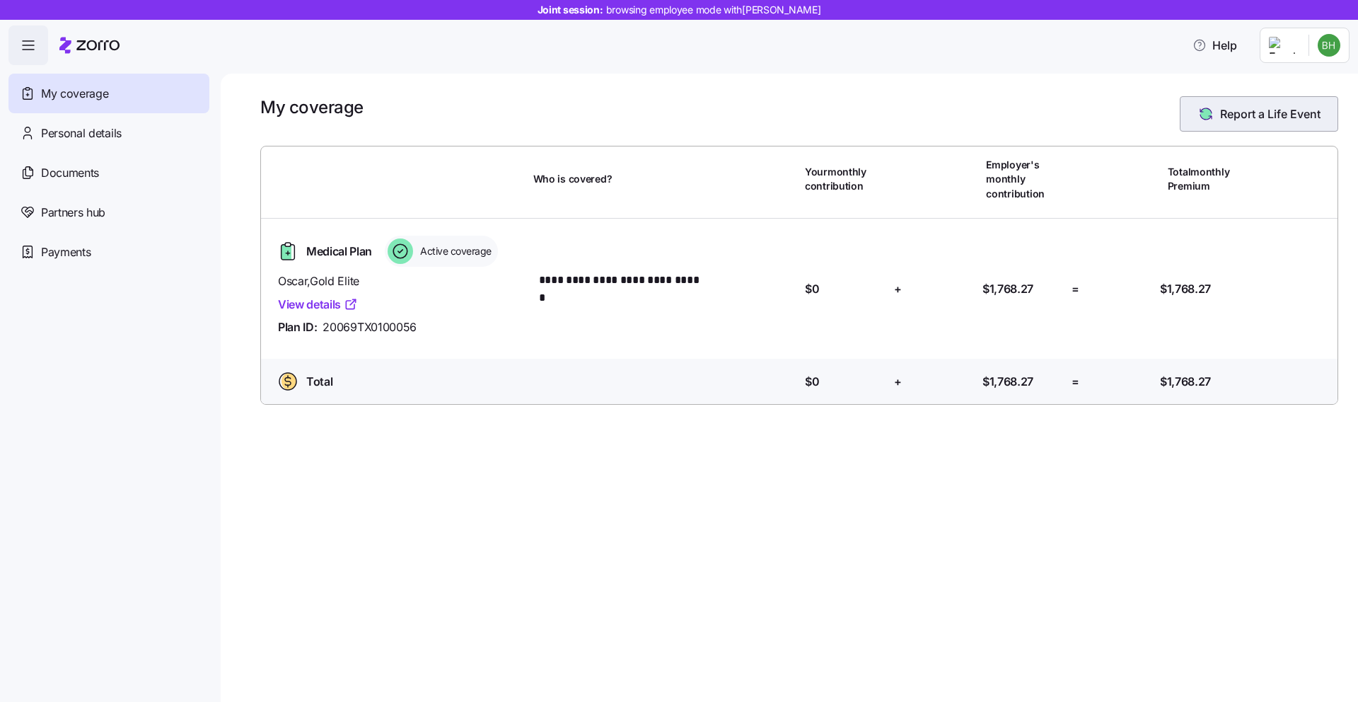
click at [1242, 126] on button "Report a Life Event" at bounding box center [1259, 113] width 158 height 35
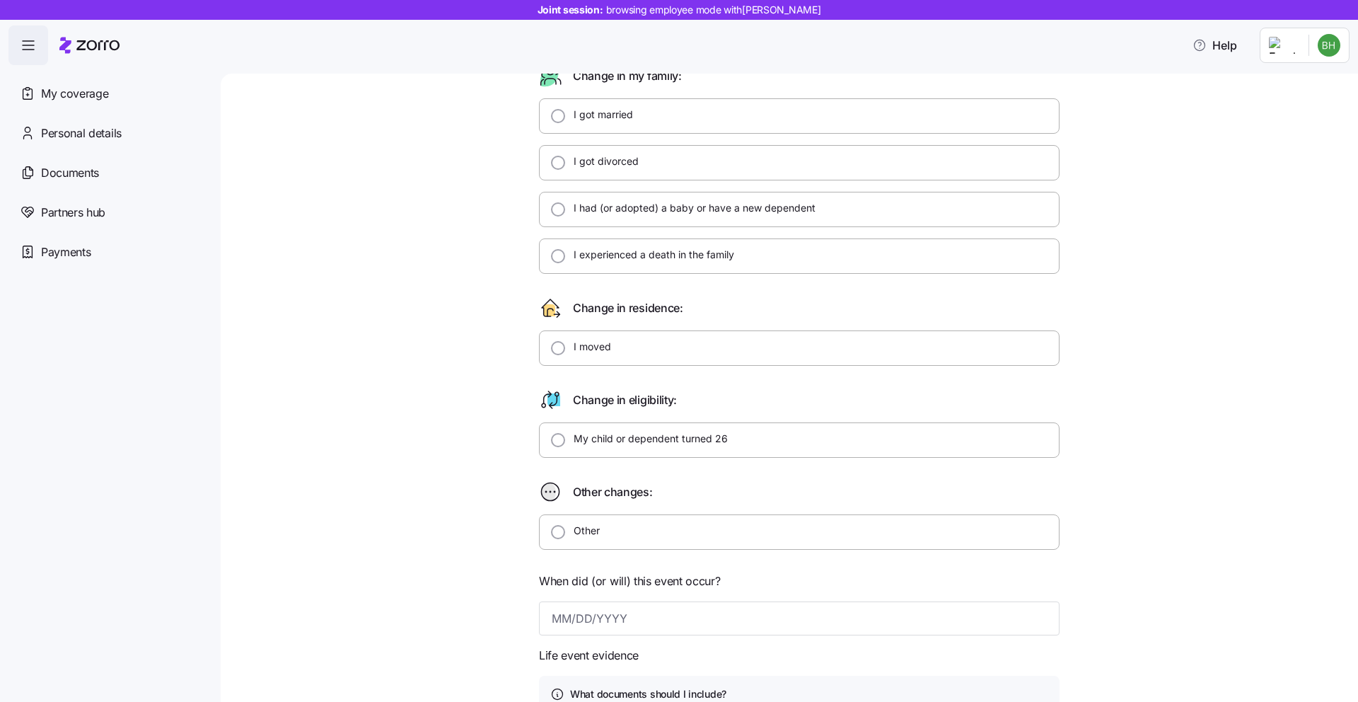
scroll to position [5, 0]
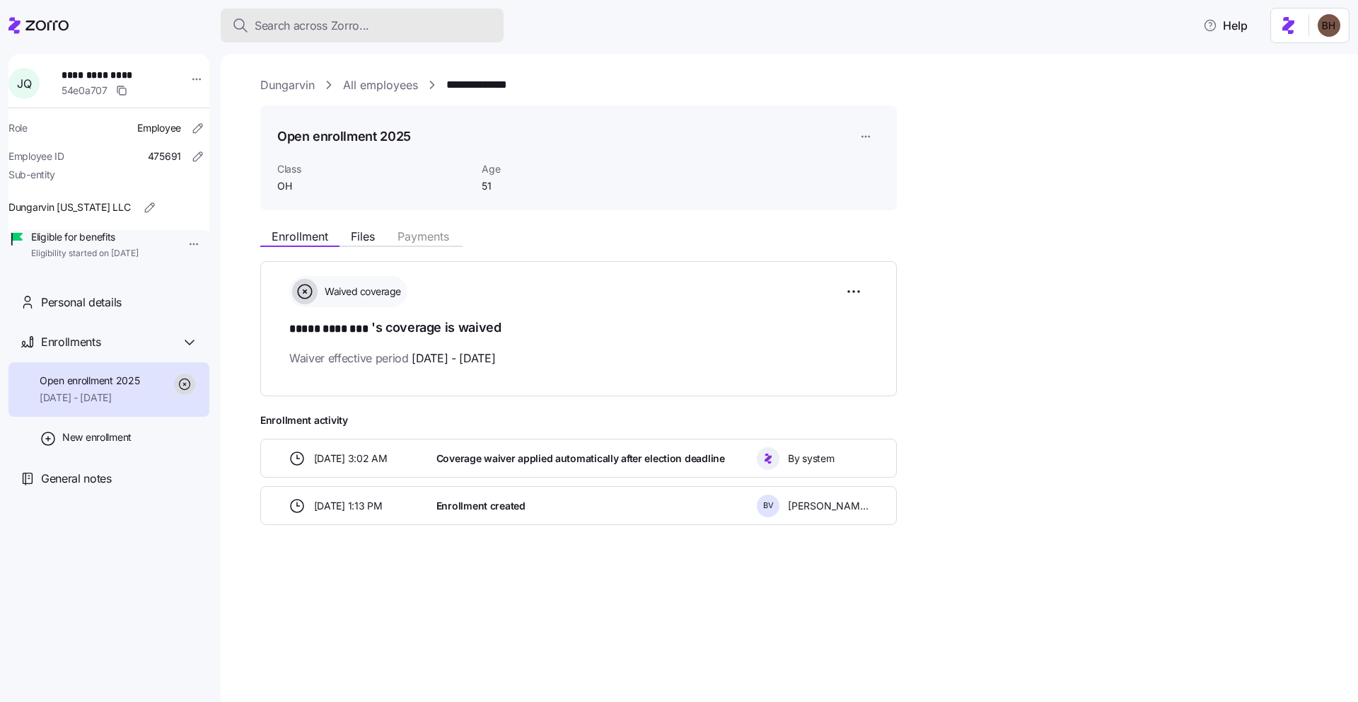
click at [339, 21] on span "Search across Zorro..." at bounding box center [312, 26] width 115 height 18
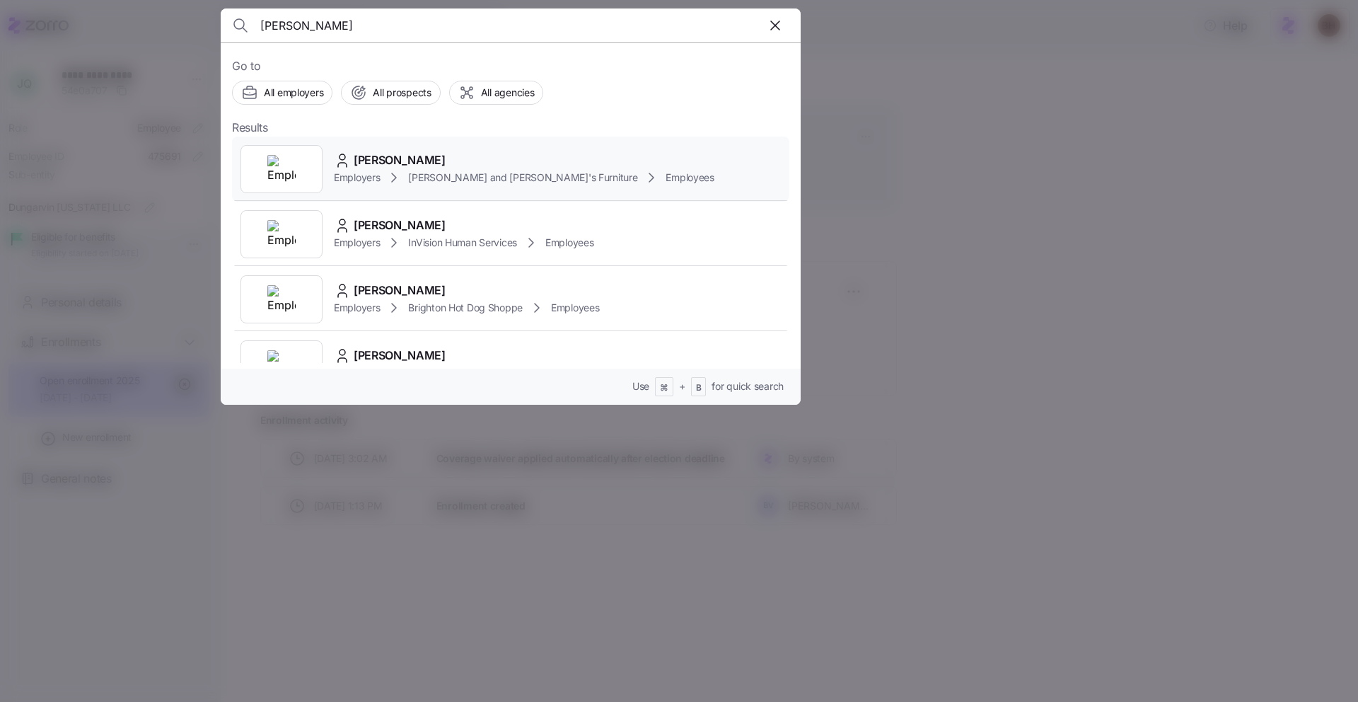
type input "Christina Bucci"
click at [416, 161] on span "CHRISTINA BUCCI" at bounding box center [400, 160] width 92 height 18
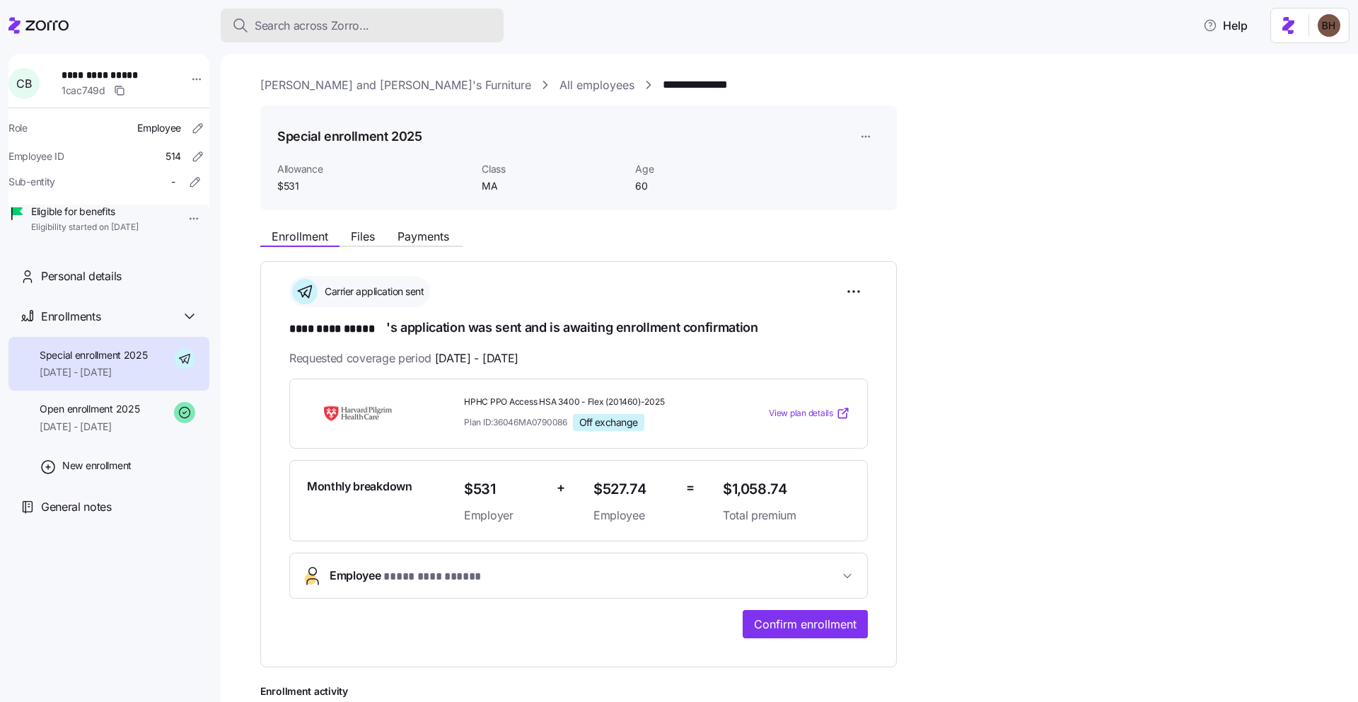
click at [380, 29] on div "Search across Zorro..." at bounding box center [362, 26] width 260 height 18
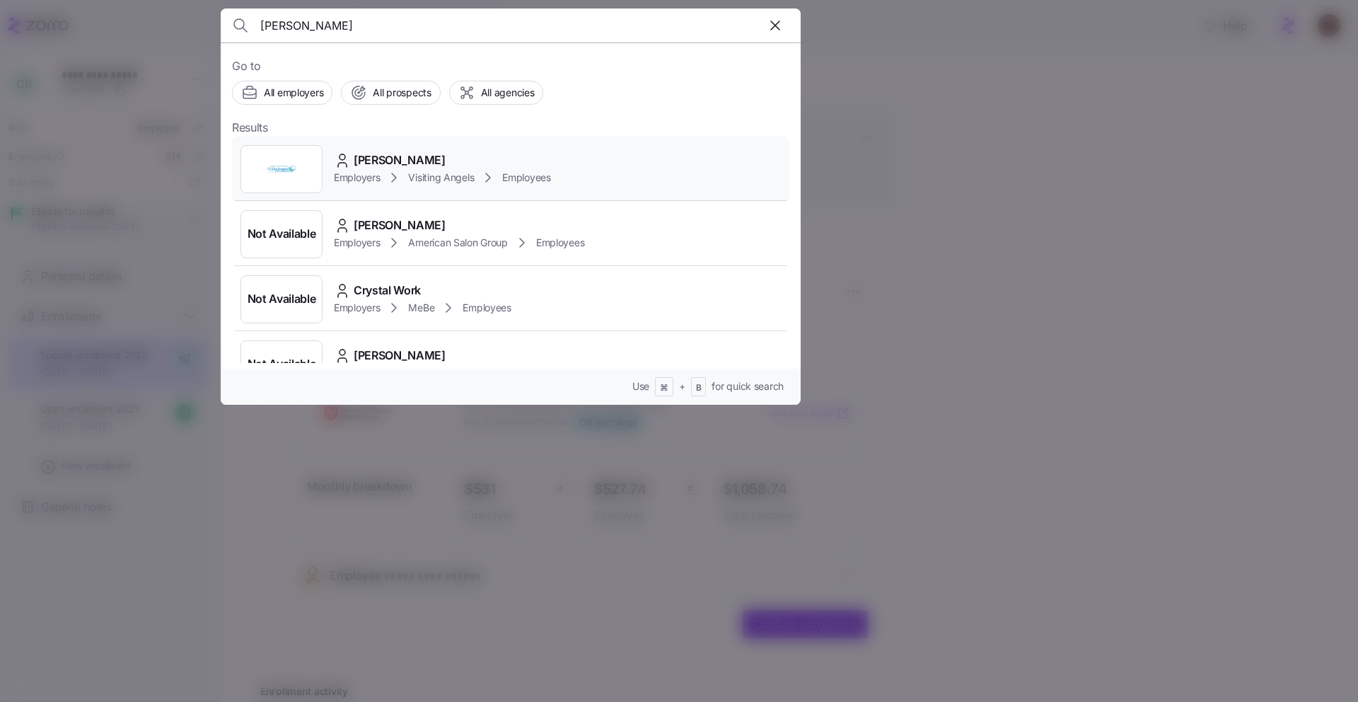
type input "Crystal Jantti"
click at [417, 161] on span "Crystal Jantti" at bounding box center [400, 160] width 92 height 18
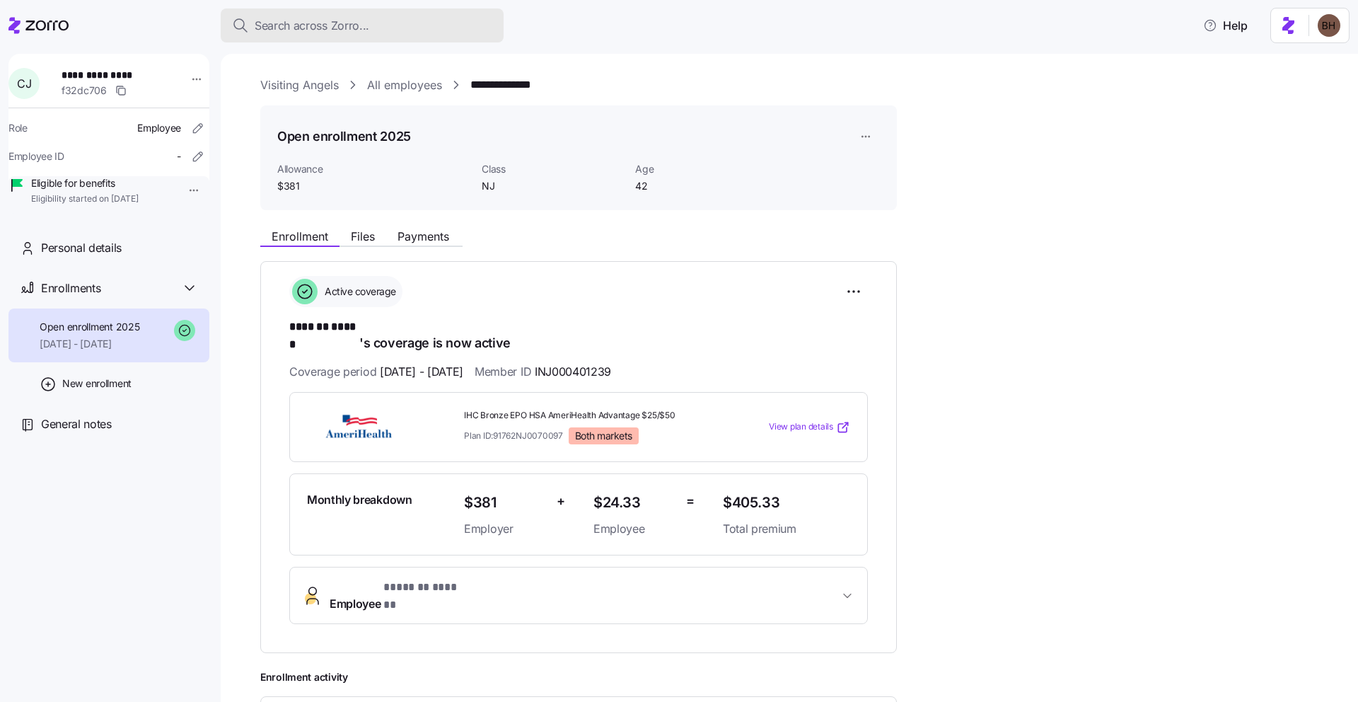
click at [400, 25] on div "Search across Zorro..." at bounding box center [362, 26] width 260 height 18
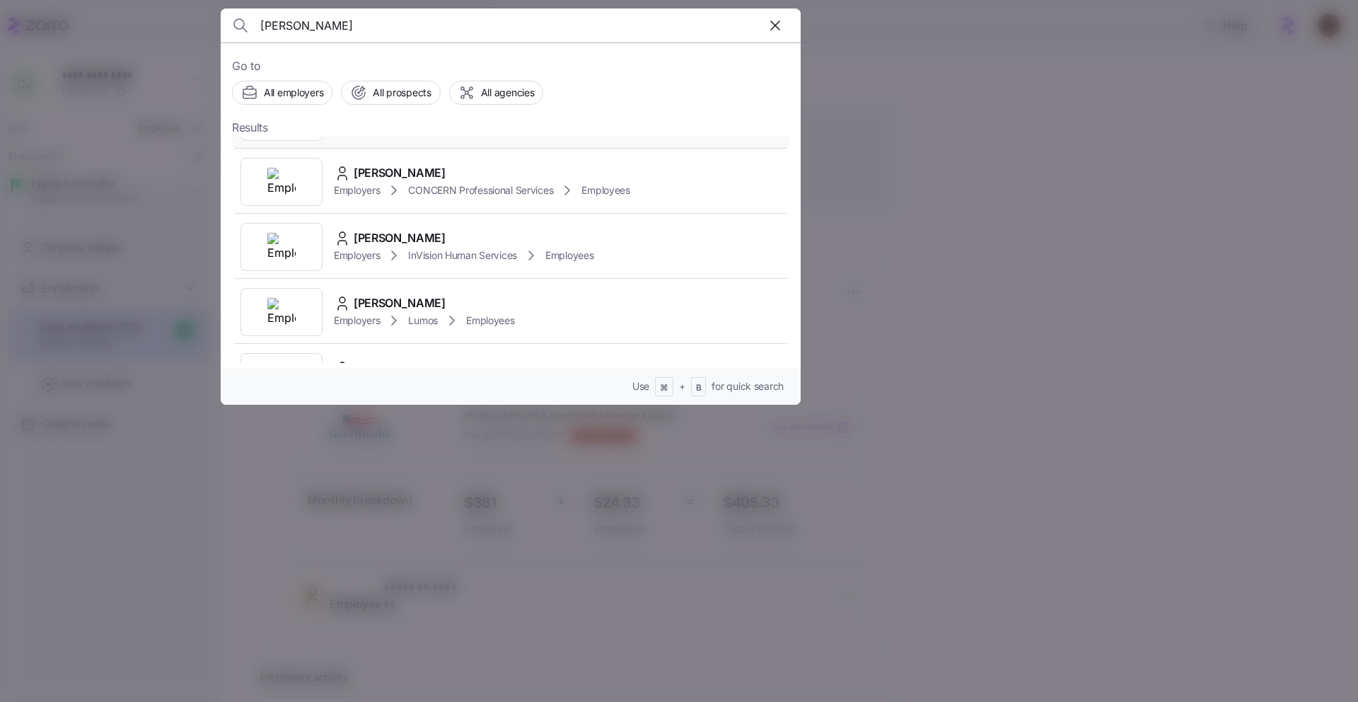
scroll to position [639, 0]
type input "Samantha Inners"
